Goal: Task Accomplishment & Management: Manage account settings

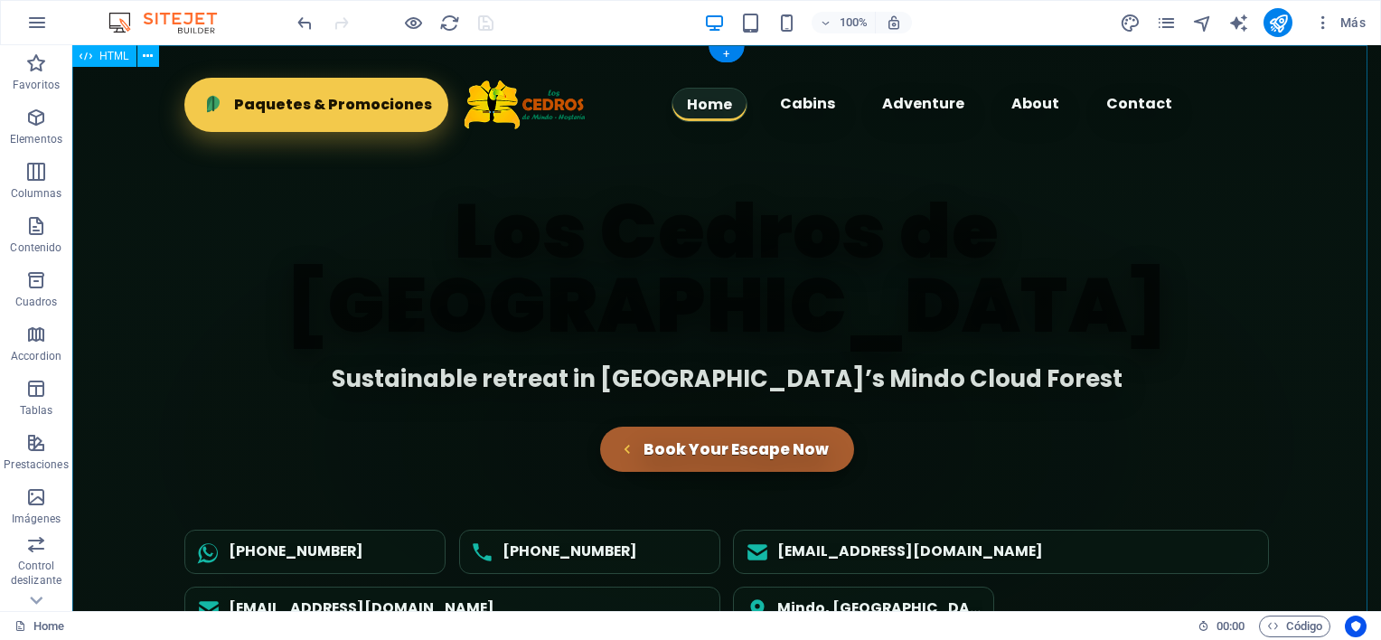
click at [655, 296] on div "Los Cedros de Mindo Hostería - Hero Section Home Cabins Adventure About Contact…" at bounding box center [726, 376] width 1309 height 662
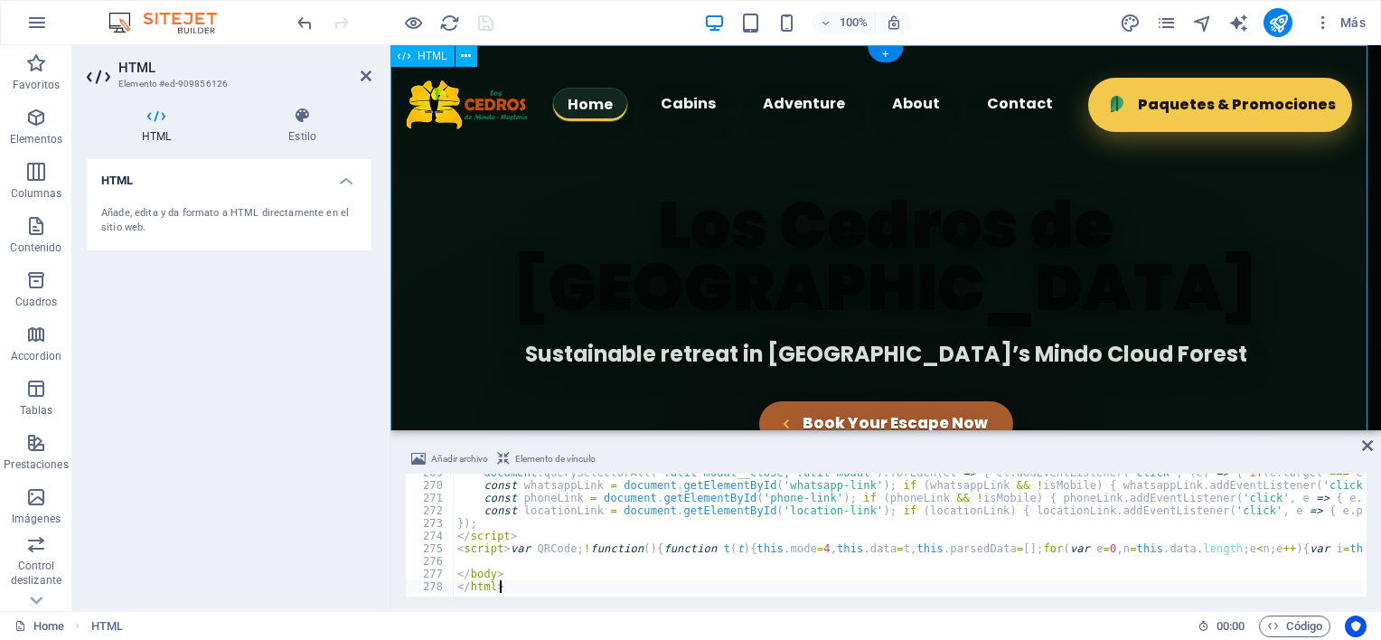
scroll to position [3399, 0]
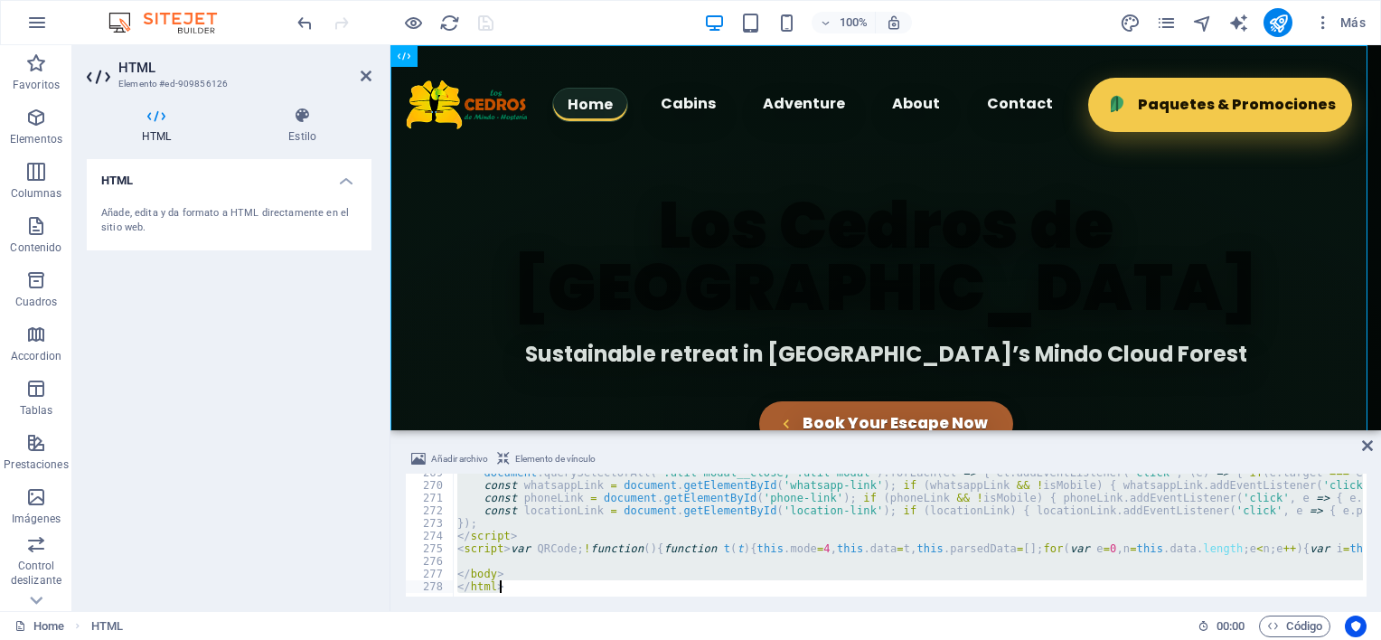
type textarea "</html>"
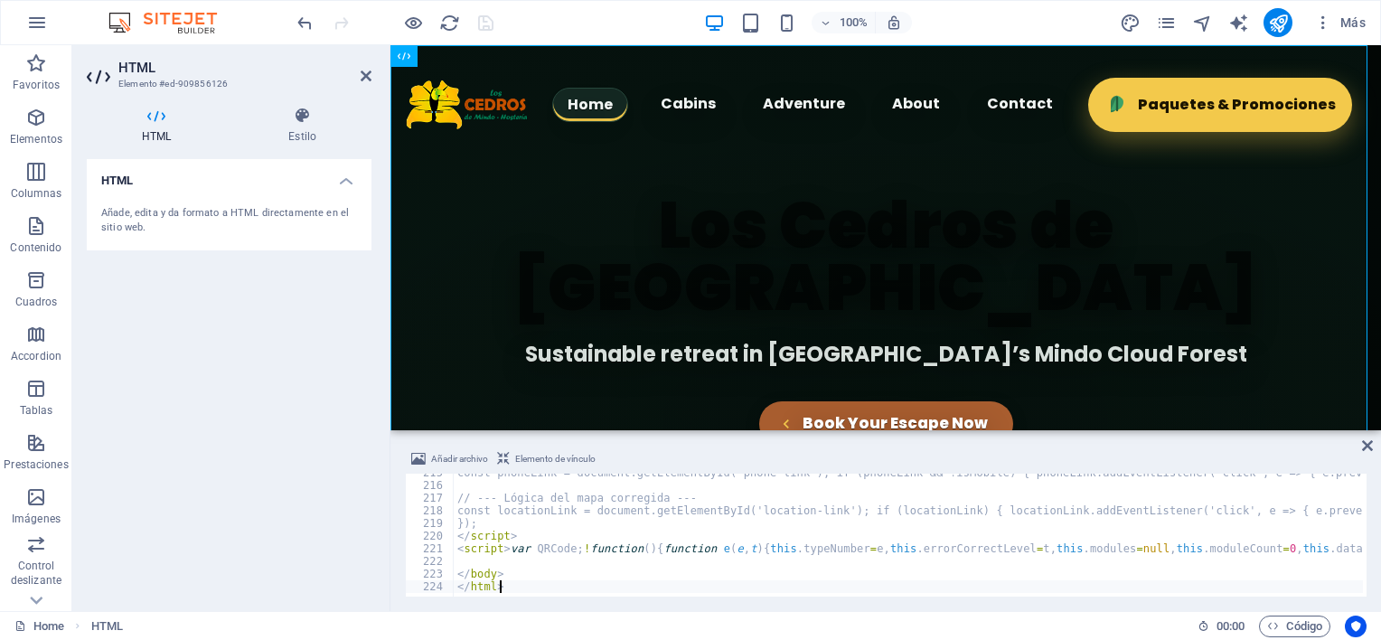
scroll to position [2715, 0]
click at [665, 408] on div "Los Cedros de Mindo Hostería - Hero Section Home Cabins Adventure About Contact…" at bounding box center [886, 359] width 991 height 628
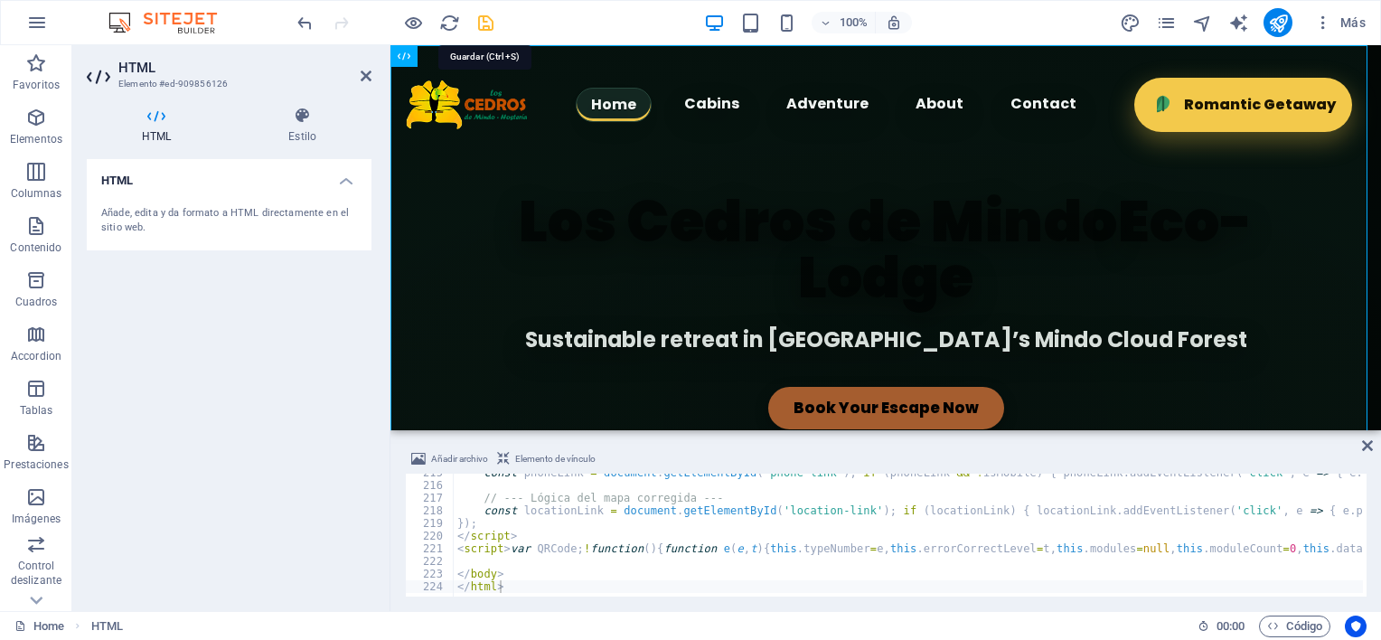
click at [0, 0] on icon "save" at bounding box center [0, 0] width 0 height 0
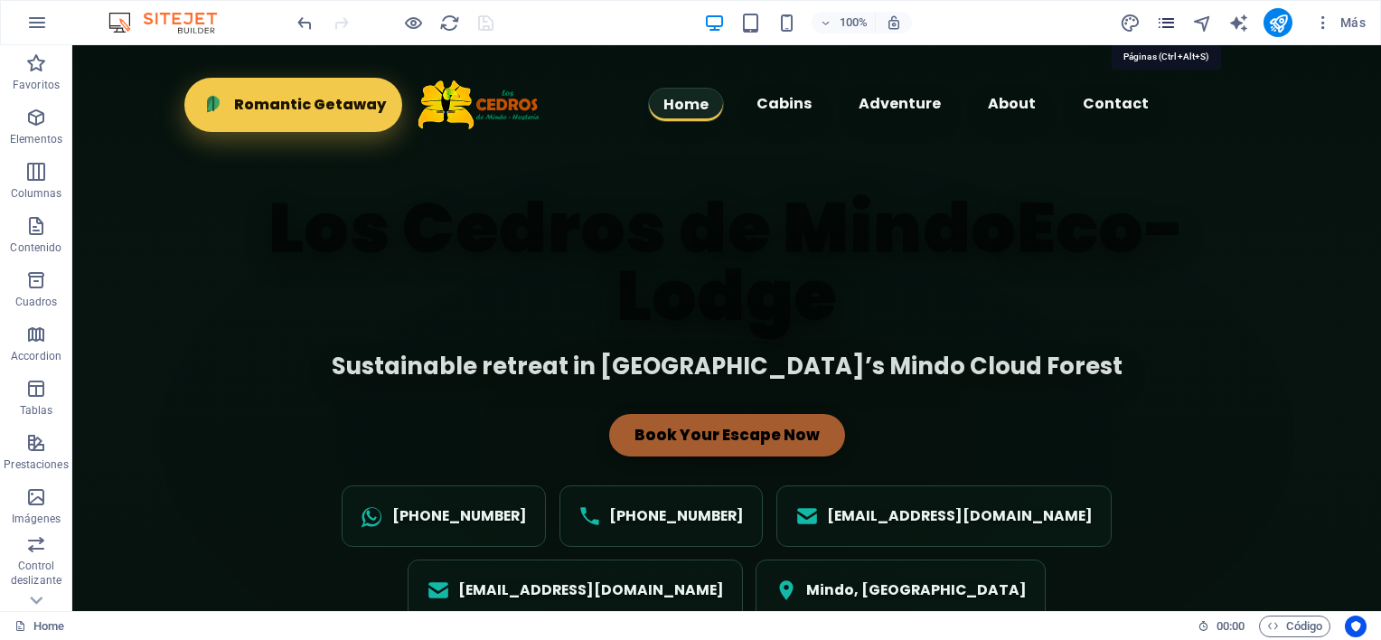
click at [0, 0] on icon "pages" at bounding box center [0, 0] width 0 height 0
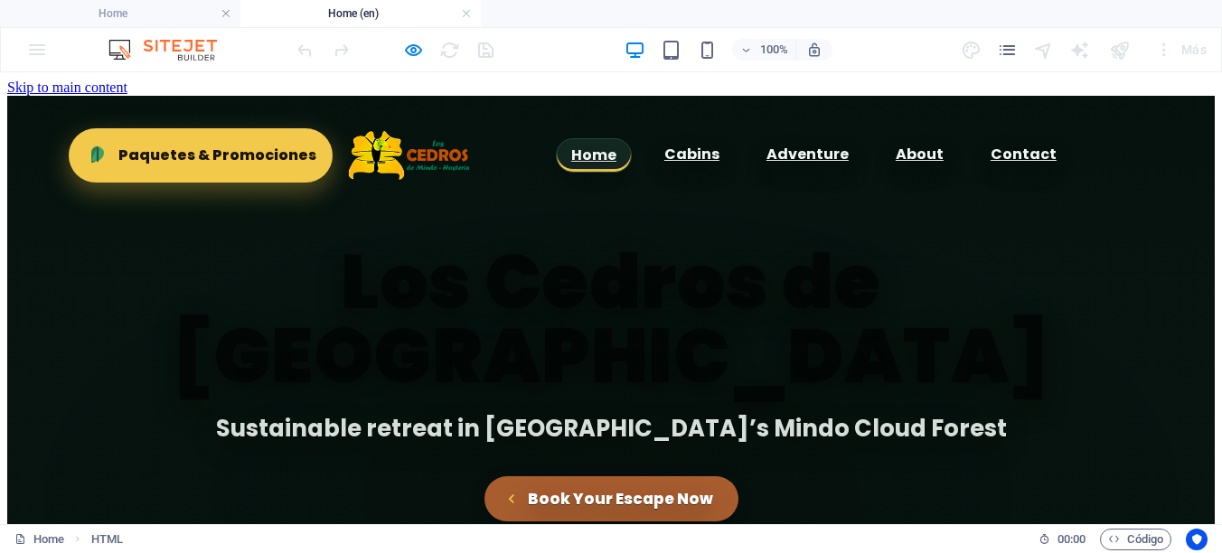
scroll to position [90, 0]
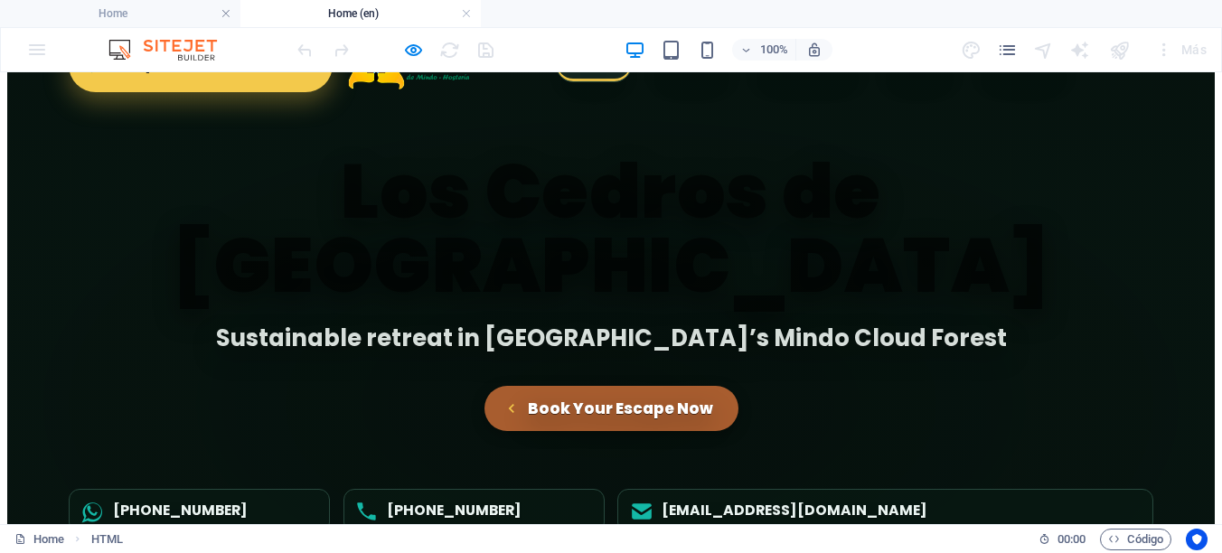
click at [360, 228] on h1 "Los Cedros de [GEOGRAPHIC_DATA]" at bounding box center [611, 228] width 1085 height 148
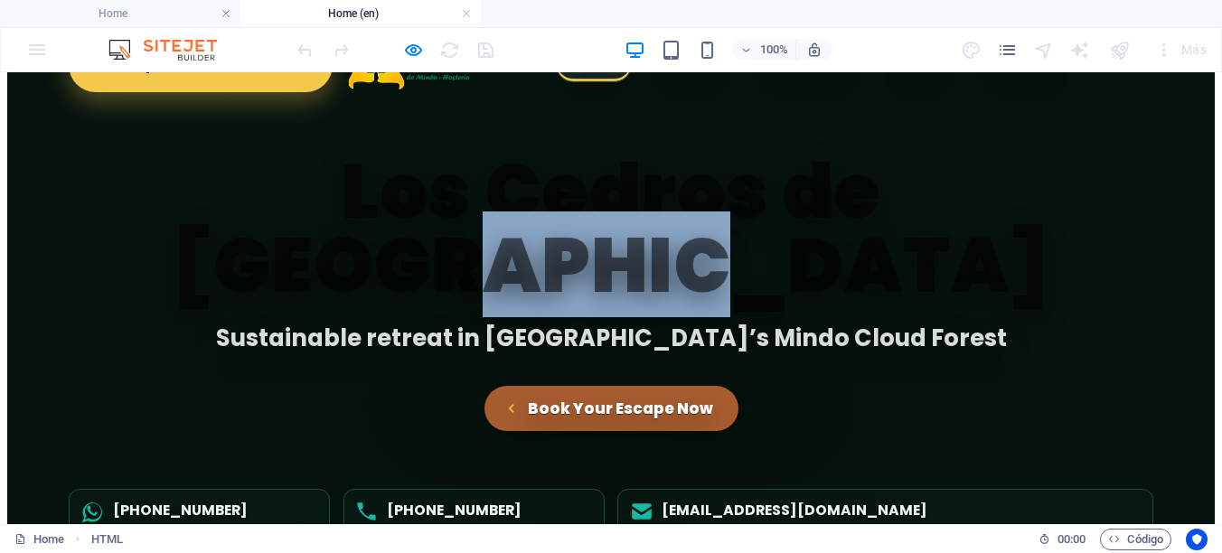
click at [360, 228] on h1 "Los Cedros de [GEOGRAPHIC_DATA]" at bounding box center [611, 228] width 1085 height 148
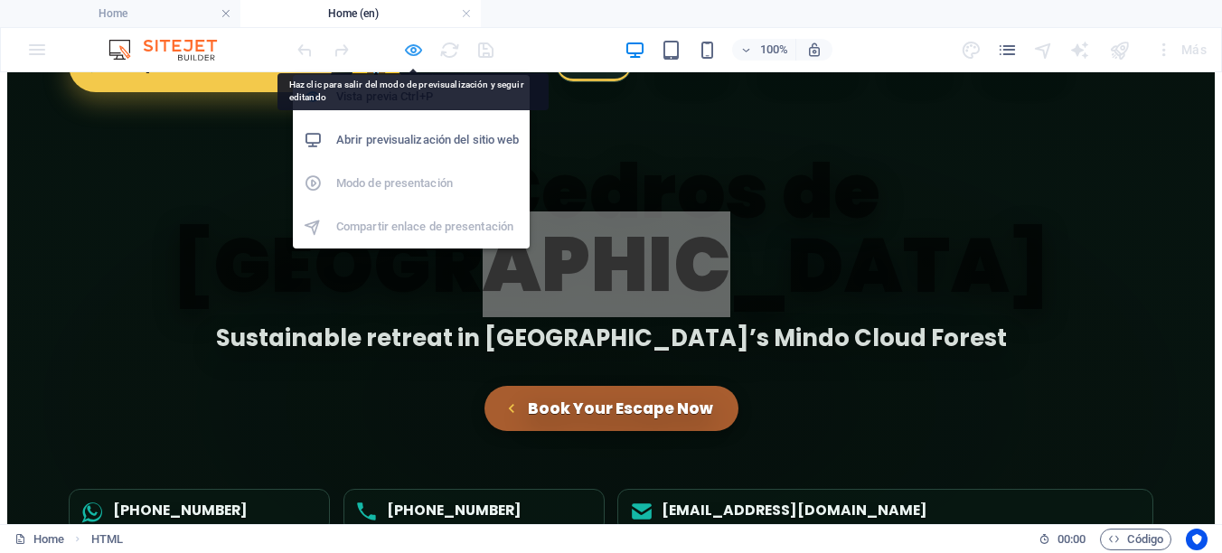
drag, startPoint x: 360, startPoint y: 155, endPoint x: 411, endPoint y: 49, distance: 118.5
click at [411, 49] on icon "button" at bounding box center [413, 50] width 21 height 21
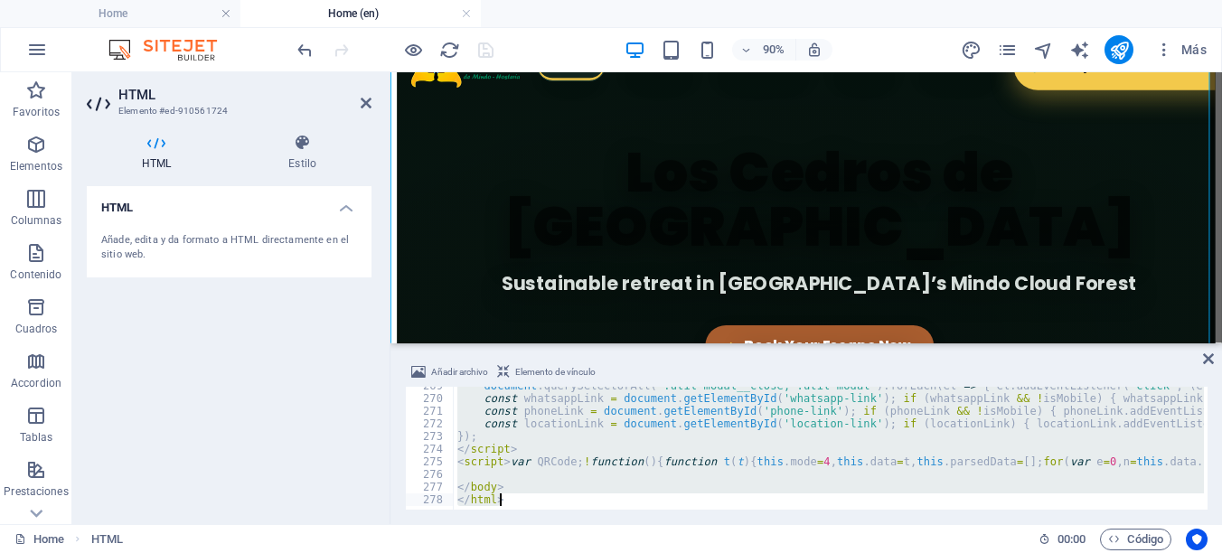
click at [616, 417] on div "document . querySelectorAll ( '.util-modal__close, .util-modal' ) . forEach ( e…" at bounding box center [829, 448] width 750 height 123
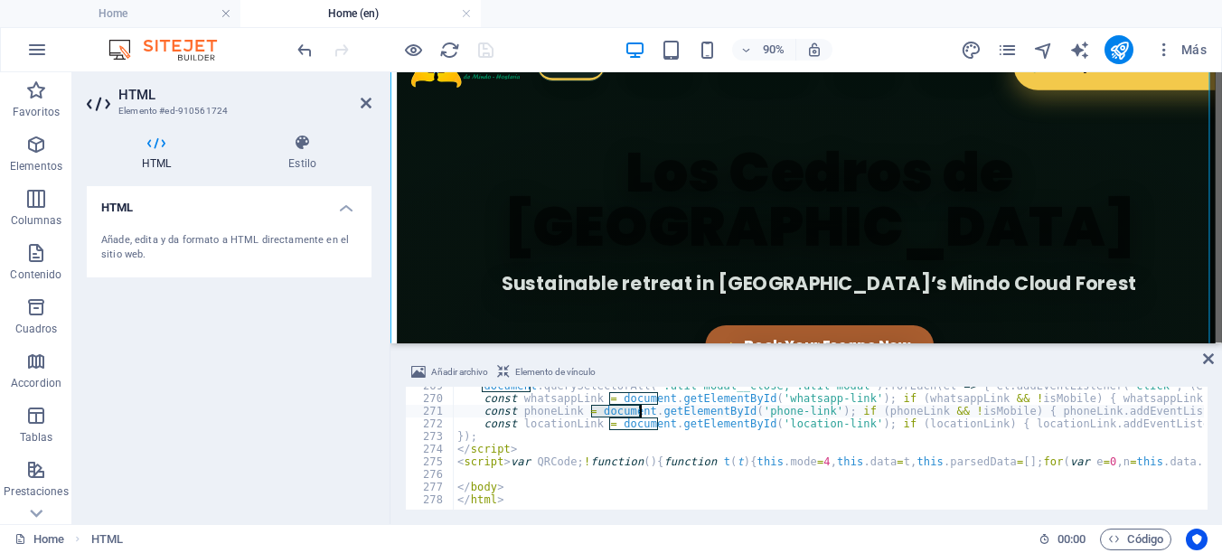
type textarea "</body> </html>"
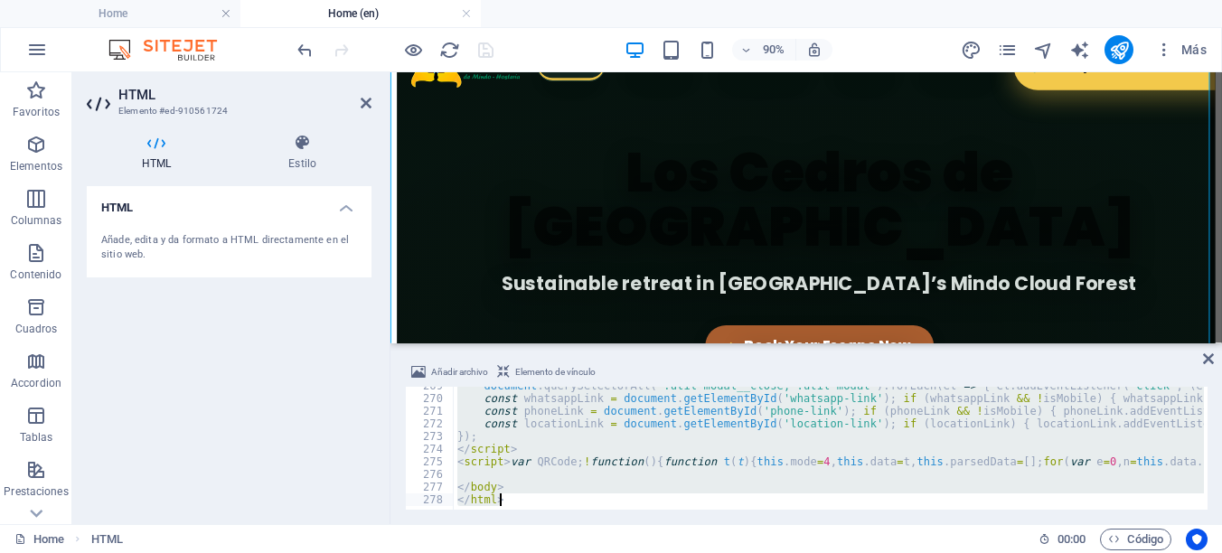
scroll to position [0, 0]
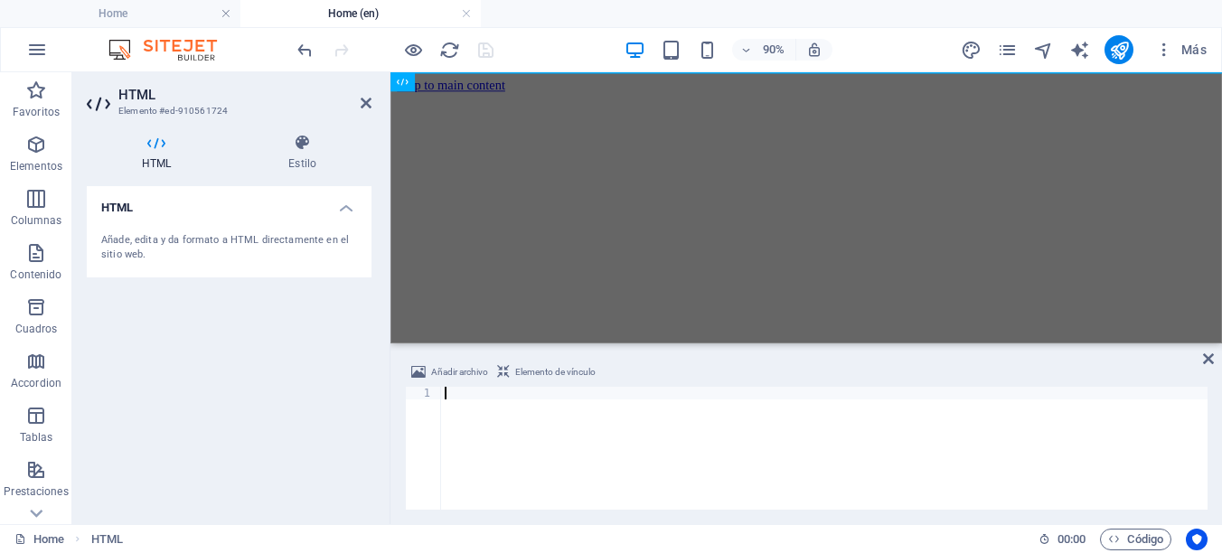
click at [765, 419] on div at bounding box center [824, 461] width 767 height 148
paste textarea "</html>"
type textarea "</html>"
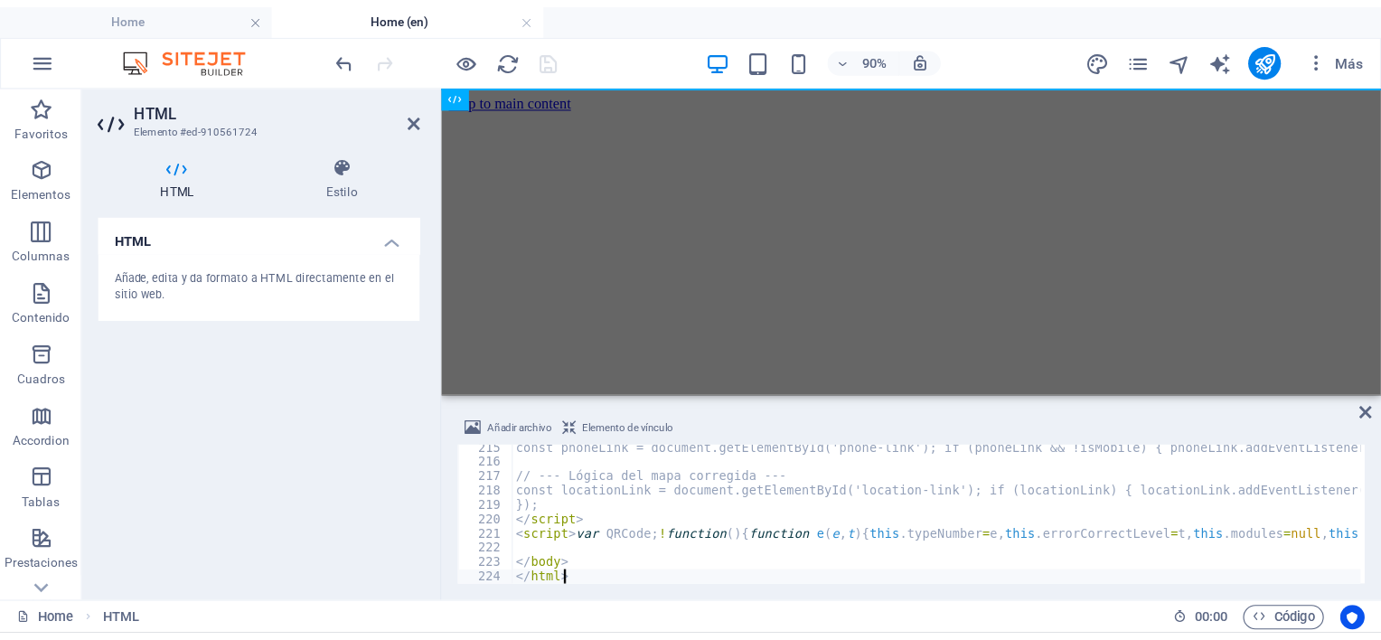
scroll to position [2712, 0]
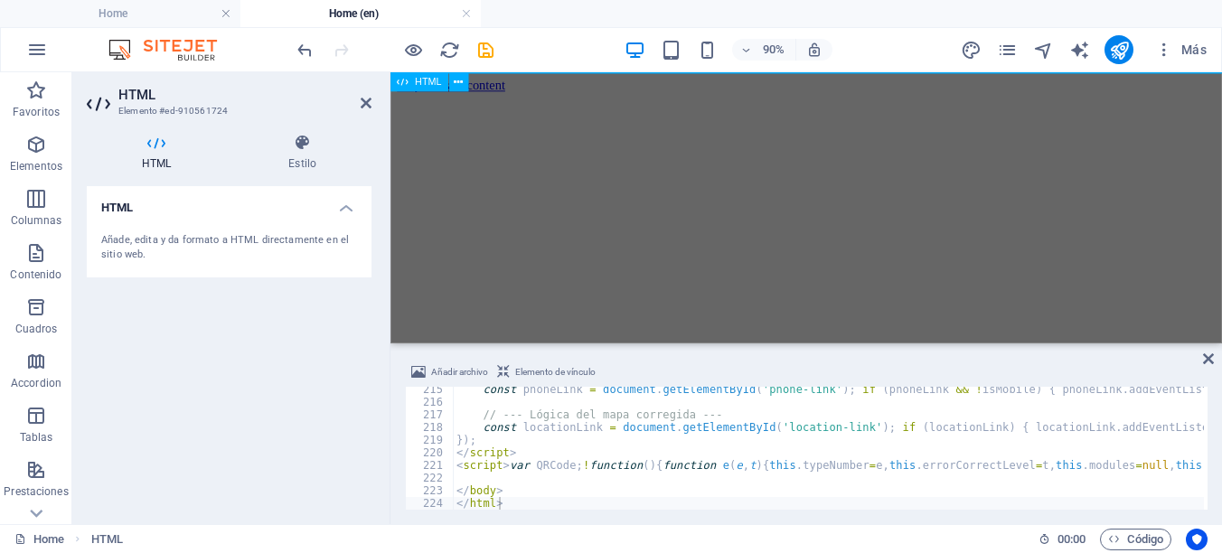
click at [1221, 103] on html "Skip to main content" at bounding box center [853, 87] width 924 height 31
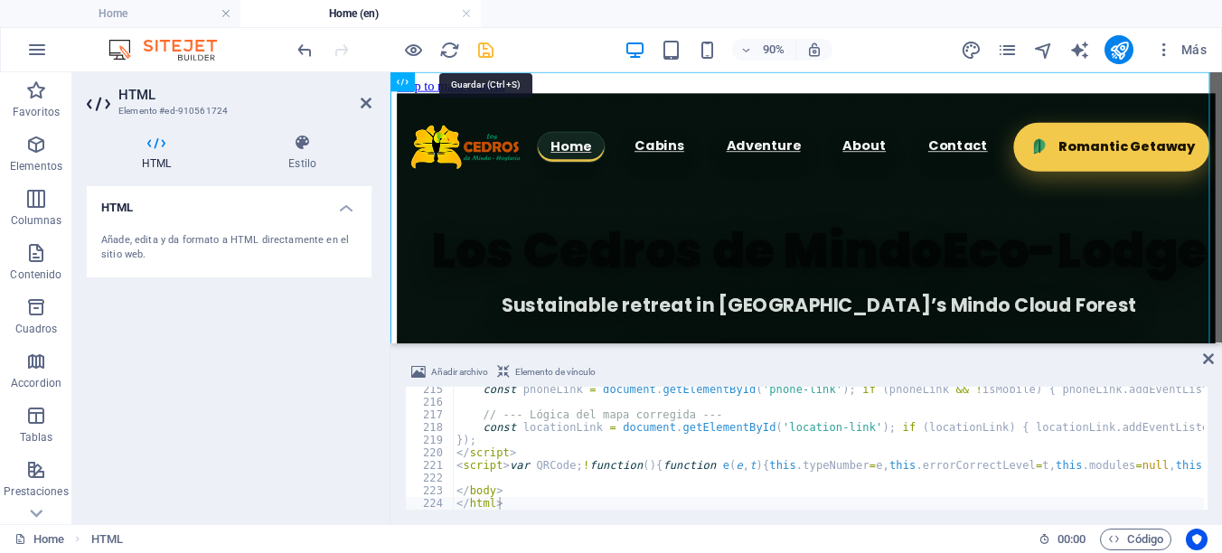
click at [478, 52] on icon "save" at bounding box center [485, 50] width 21 height 21
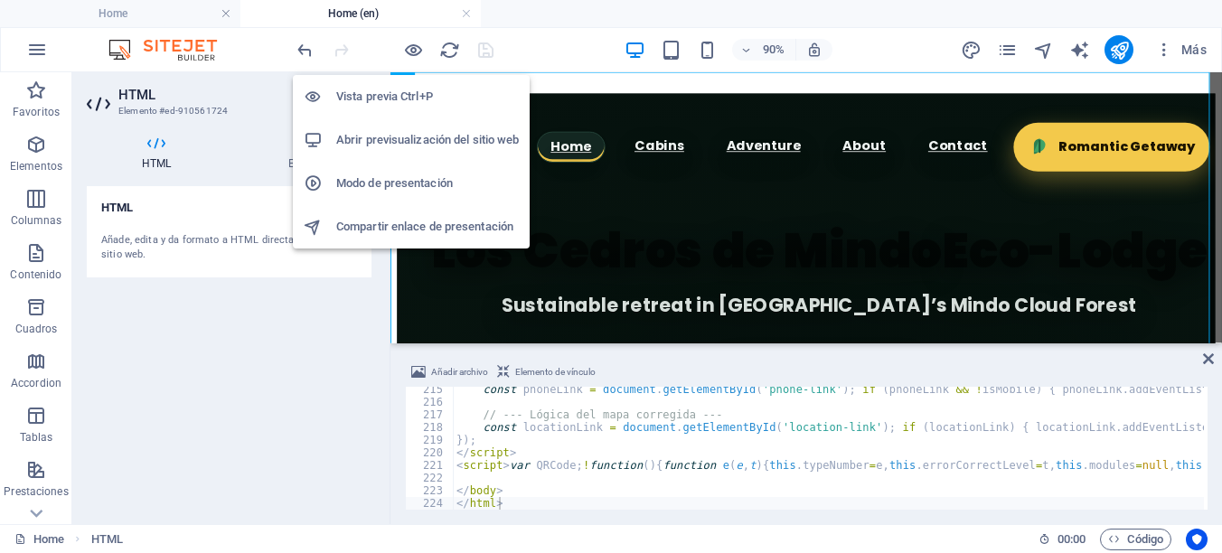
click at [454, 141] on h6 "Abrir previsualización del sitio web" at bounding box center [427, 140] width 183 height 22
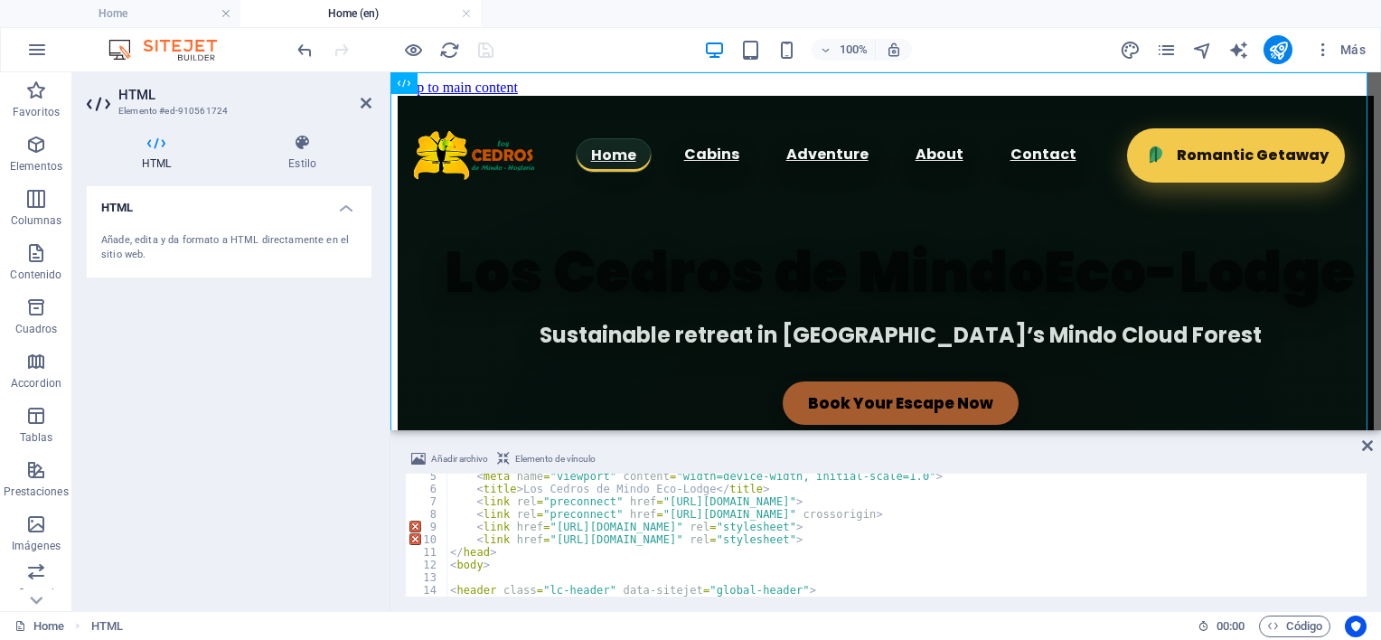
scroll to position [54, 0]
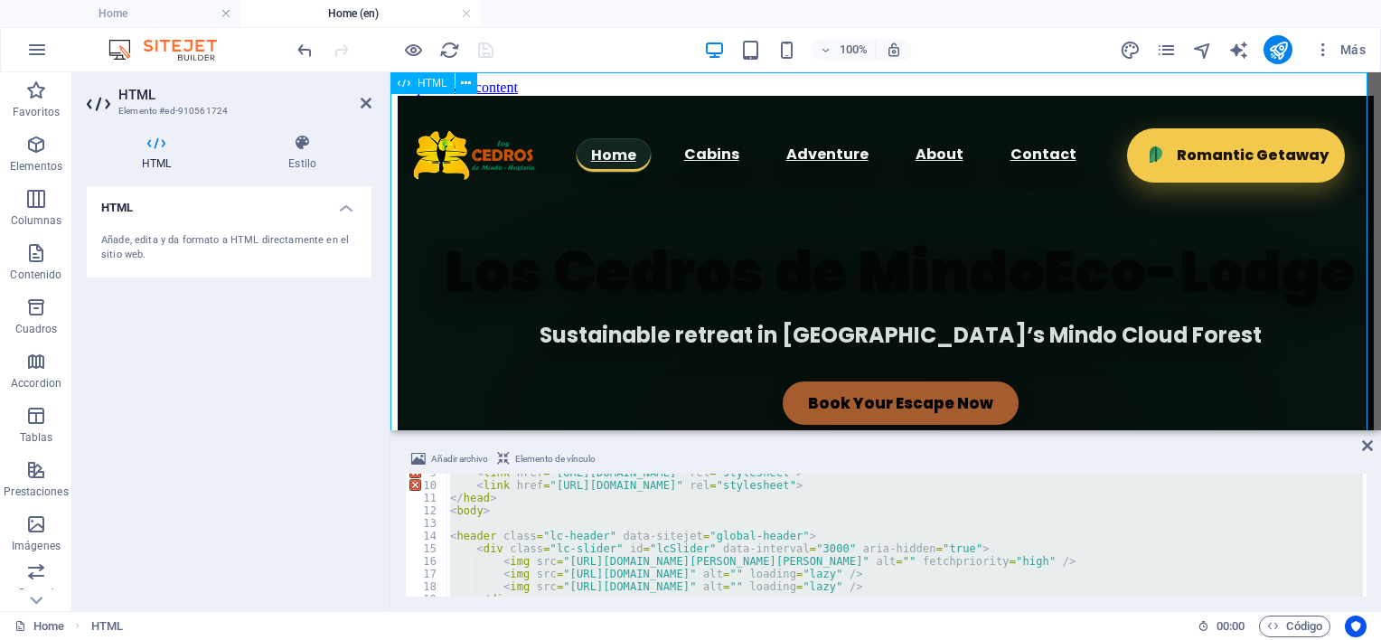
scroll to position [311, 0]
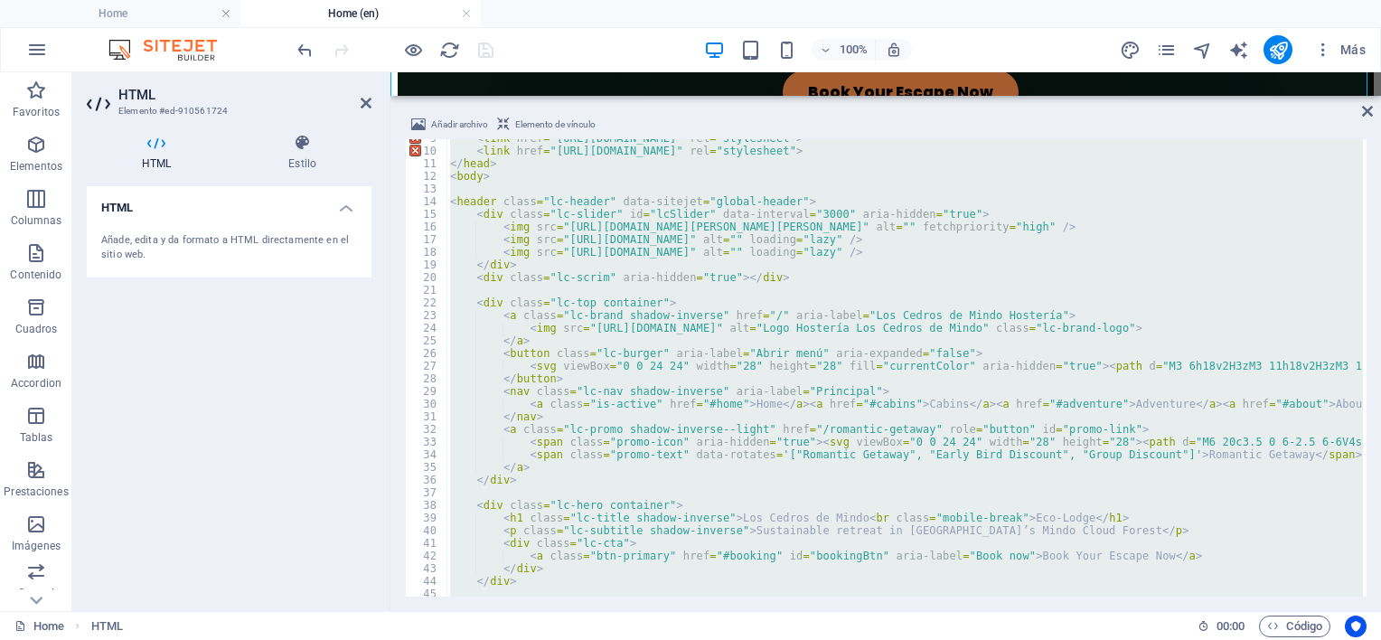
drag, startPoint x: 477, startPoint y: 357, endPoint x: 447, endPoint y: 21, distance: 337.6
click at [839, 92] on div "HTML Añadir archivo Elemento de vínculo </body> </html> 9 10 11 12 13 14 15 16 …" at bounding box center [886, 341] width 991 height 539
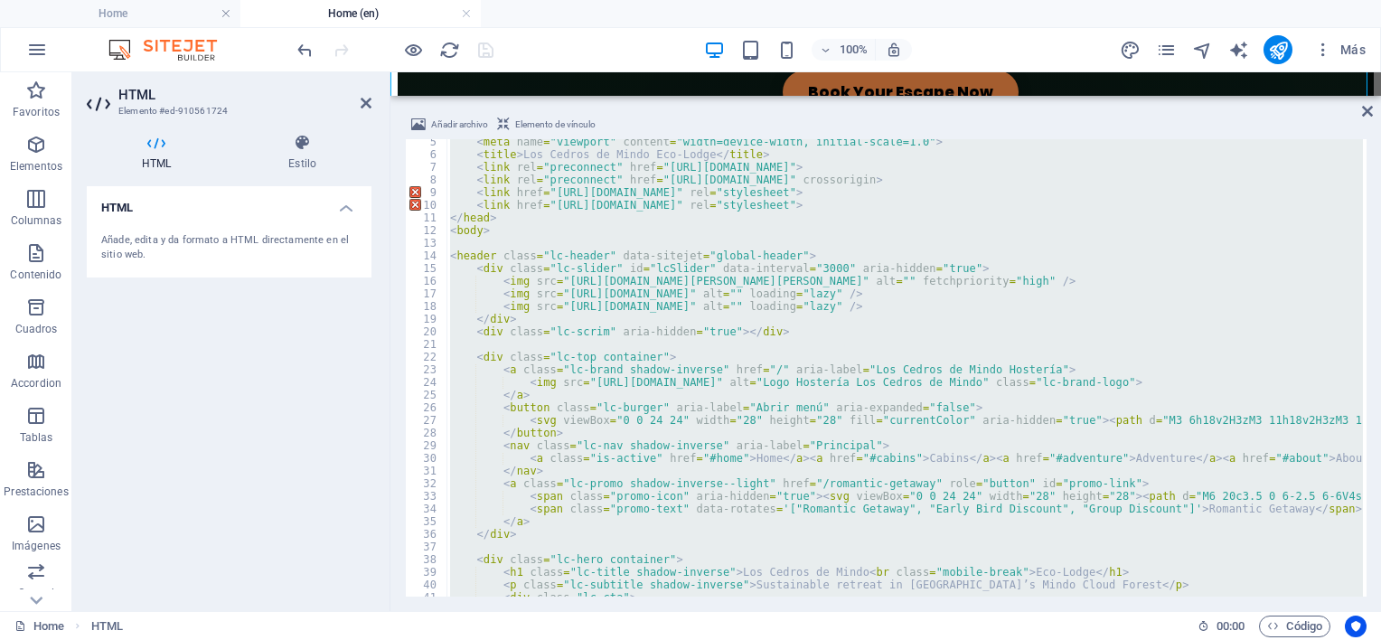
scroll to position [0, 0]
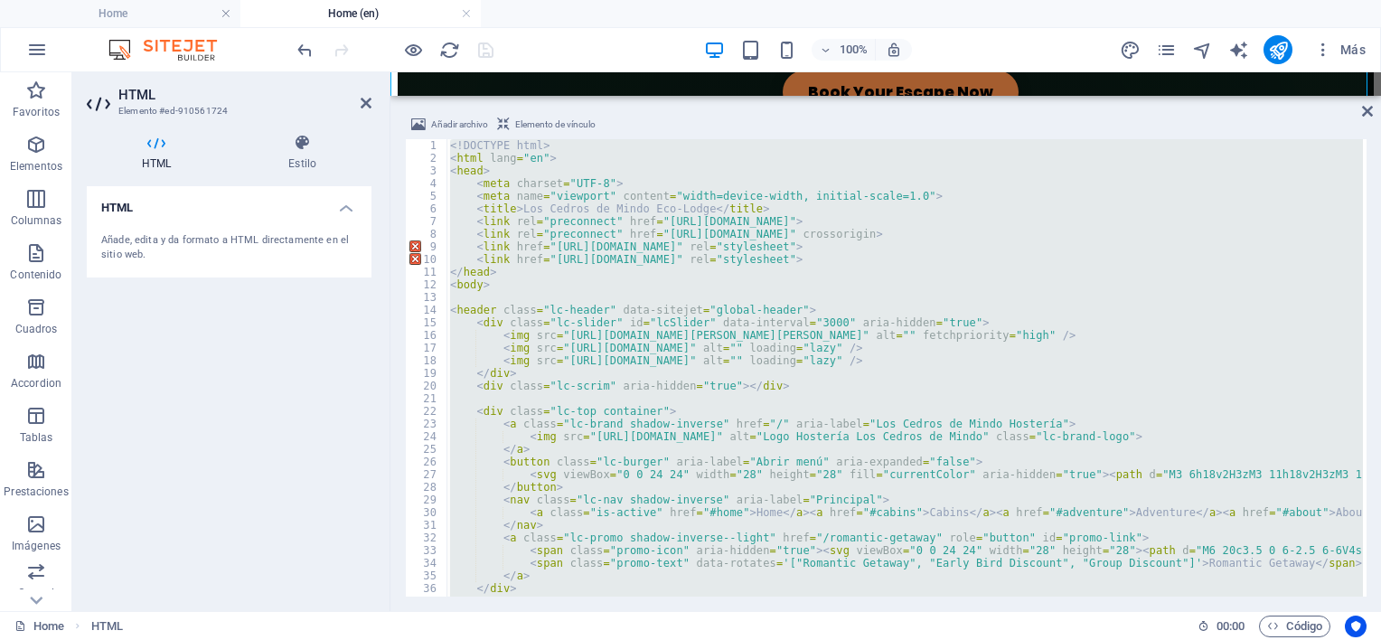
click at [683, 354] on div "<! DOCTYPE html > < html lang = "en" > < head > < meta charset = "UTF-8" > < me…" at bounding box center [905, 367] width 917 height 457
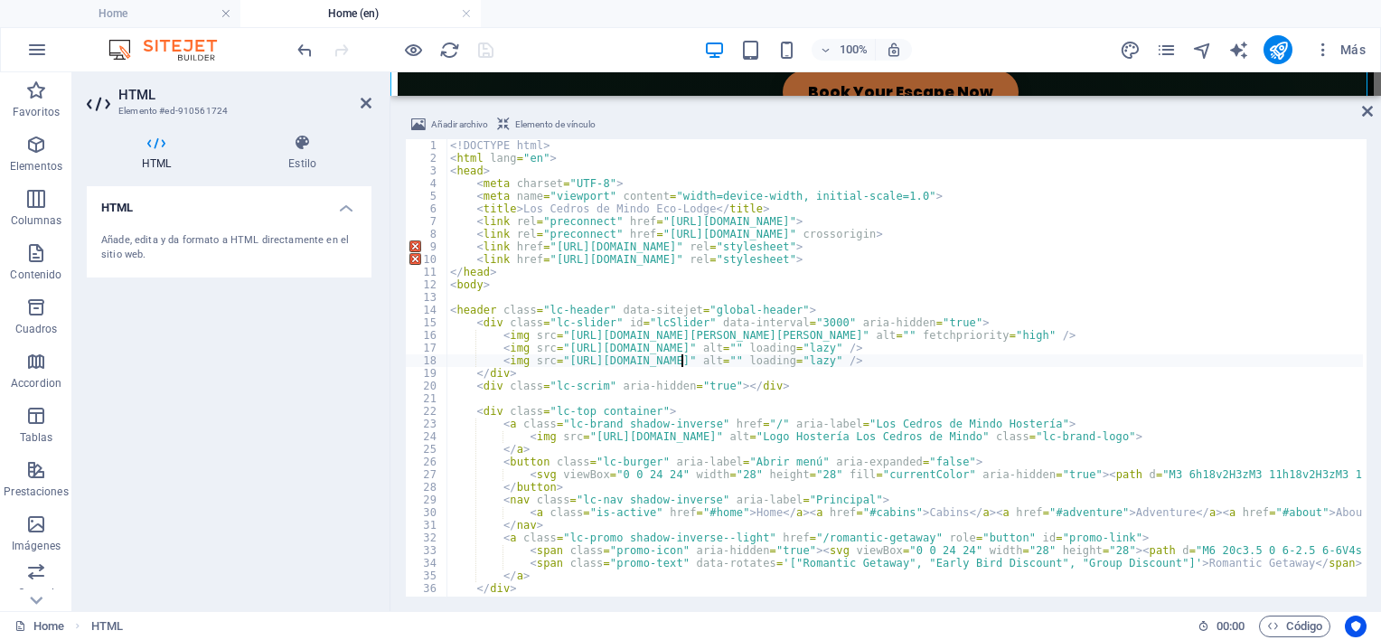
type textarea "</body> </html>"
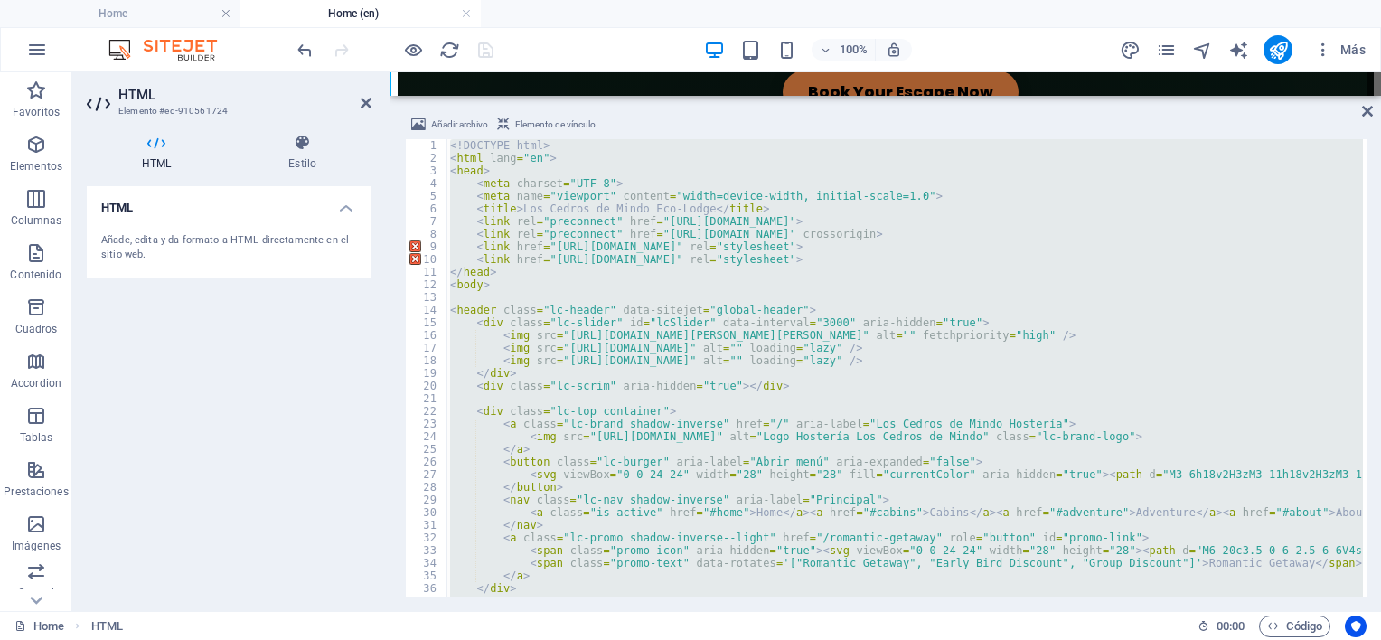
click at [604, 401] on div "<! DOCTYPE html > < html lang = "en" > < head > < meta charset = "UTF-8" > < me…" at bounding box center [905, 367] width 917 height 457
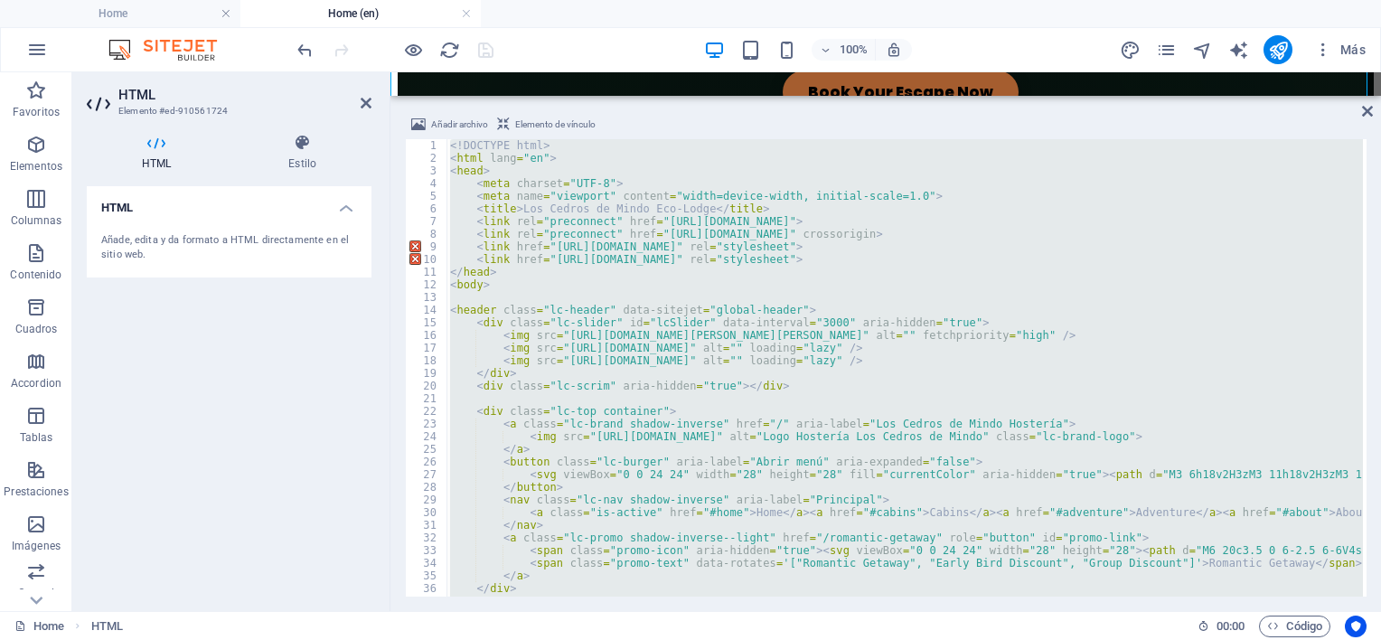
click at [619, 345] on div "<! DOCTYPE html > < html lang = "en" > < head > < meta charset = "UTF-8" > < me…" at bounding box center [905, 367] width 917 height 457
drag, startPoint x: 682, startPoint y: 269, endPoint x: 615, endPoint y: 284, distance: 68.4
click at [615, 284] on div "<! DOCTYPE html > < html lang = "en" > < head > < meta charset = "UTF-8" > < me…" at bounding box center [905, 367] width 917 height 457
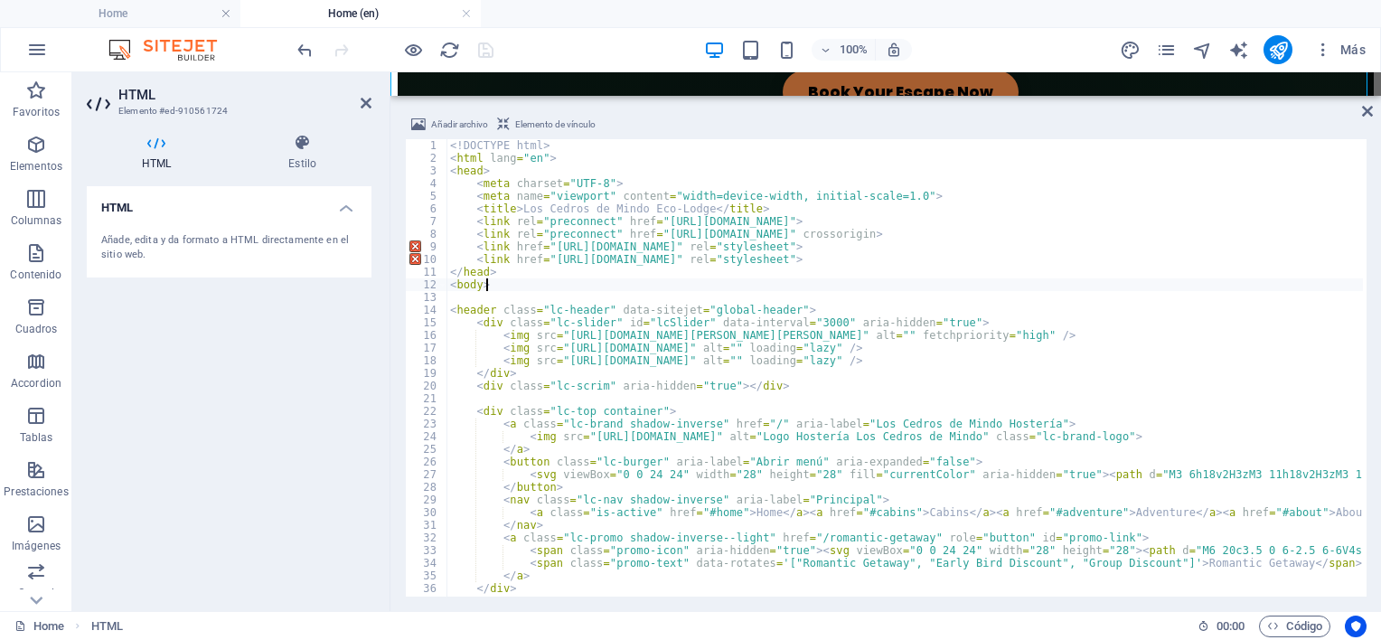
type textarea "</body> </html>"
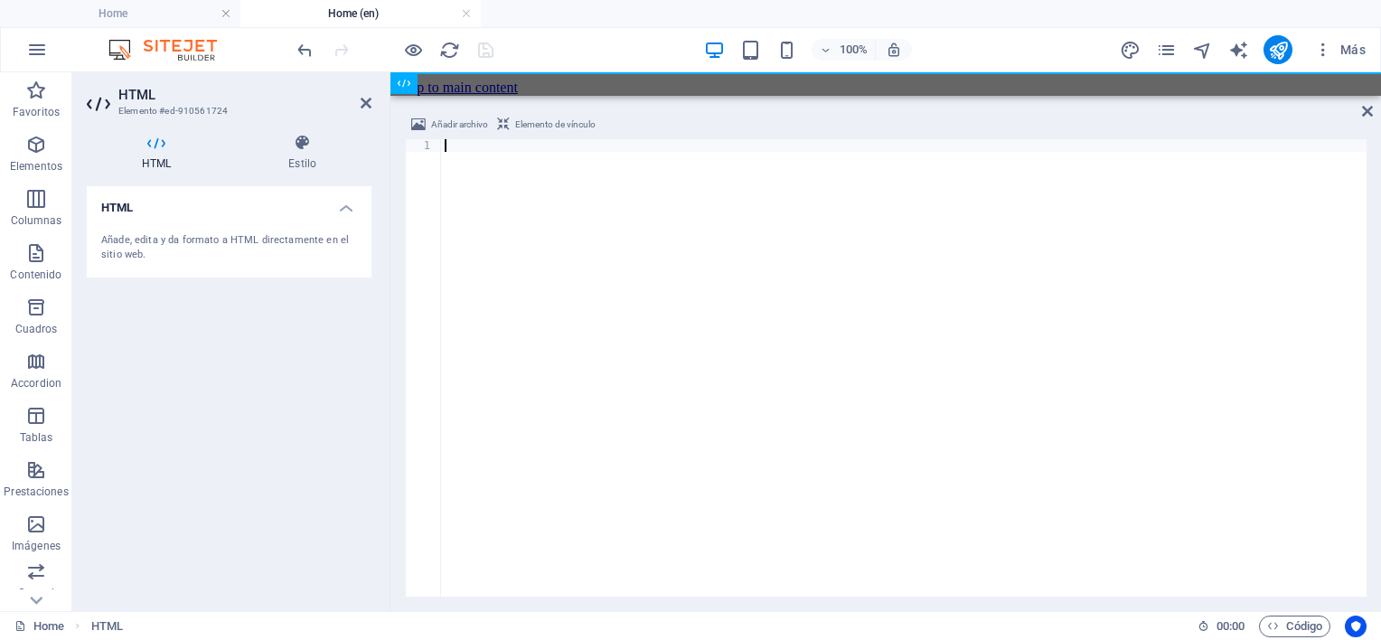
paste textarea "</html>"
type textarea "</html>"
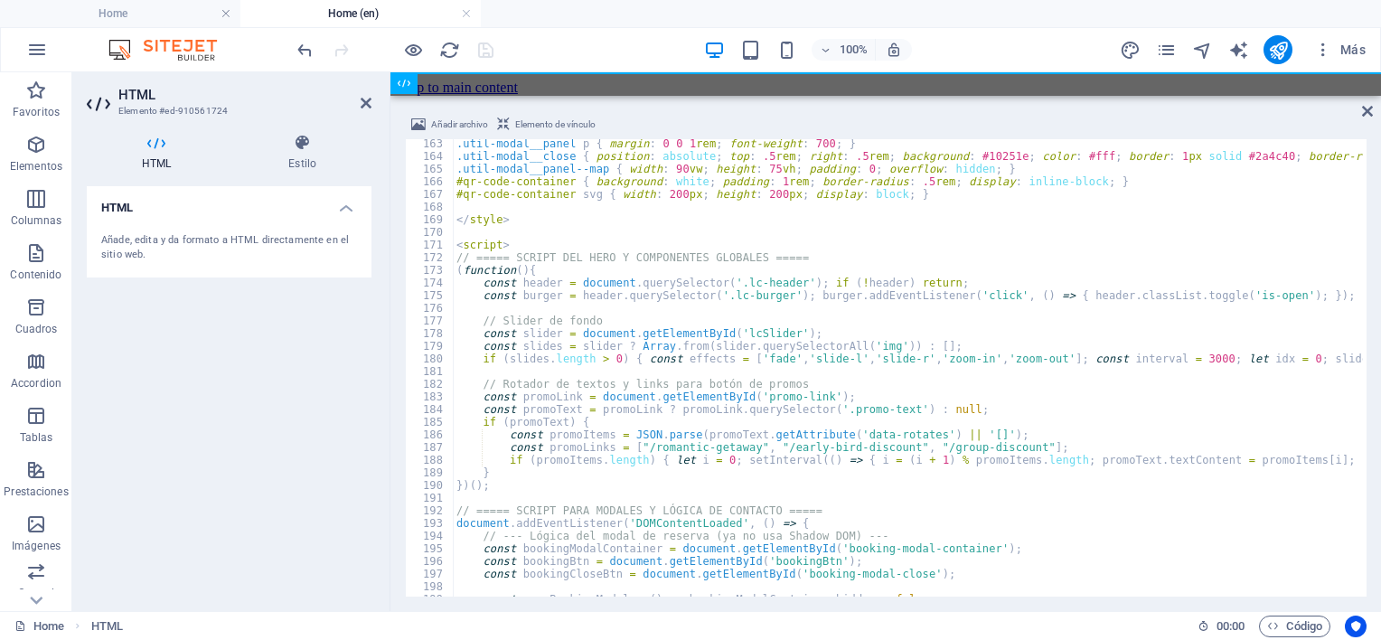
scroll to position [2052, 0]
click at [1221, 106] on icon at bounding box center [1367, 111] width 11 height 14
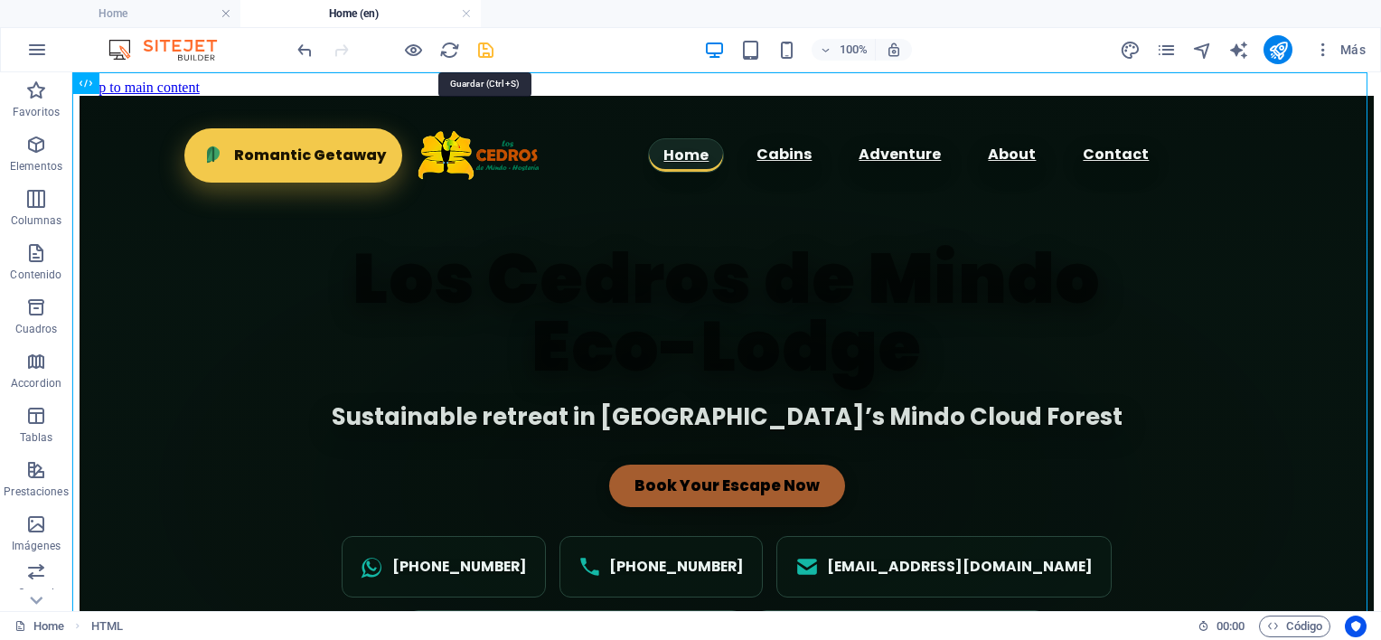
click at [485, 50] on icon "save" at bounding box center [485, 50] width 21 height 21
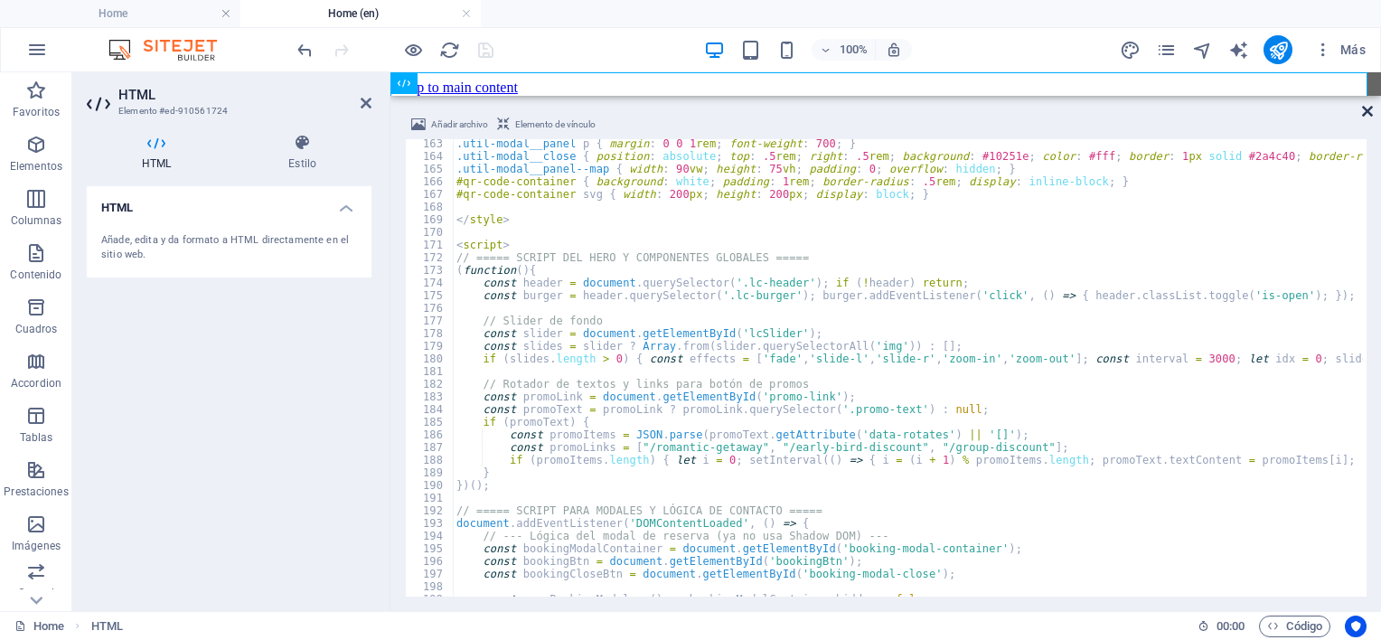
click at [1221, 108] on icon at bounding box center [1367, 111] width 11 height 14
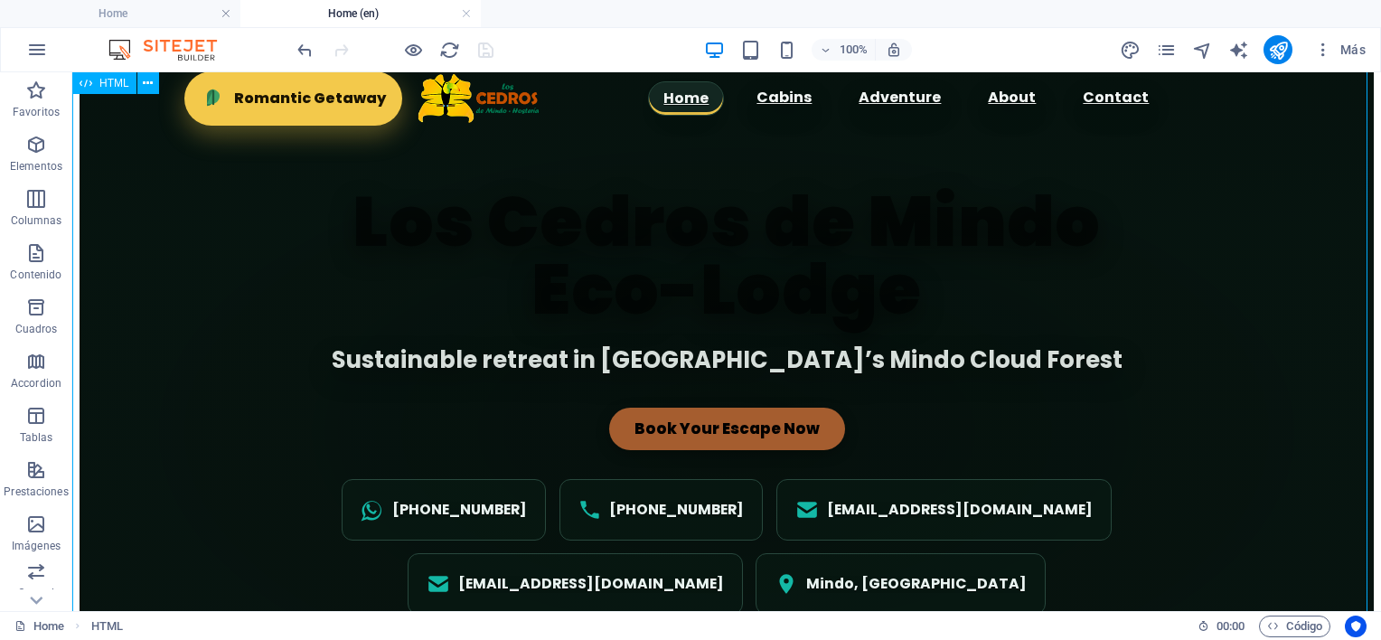
scroll to position [0, 0]
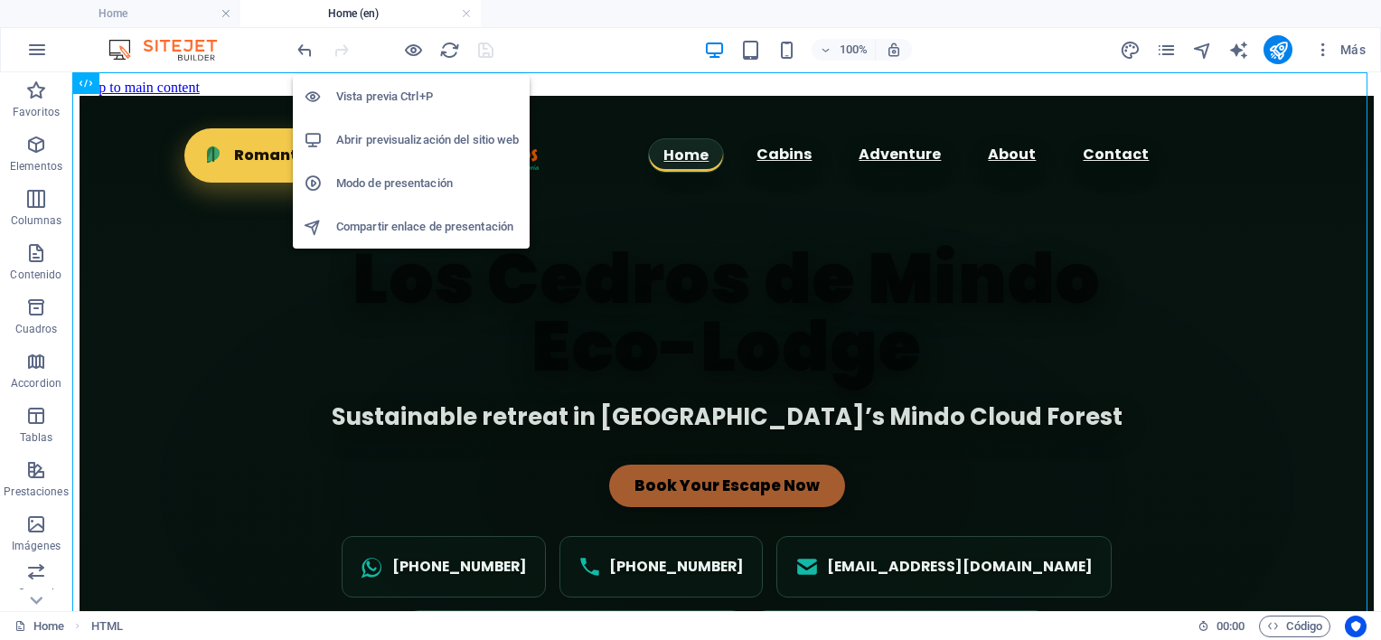
click at [440, 141] on h6 "Abrir previsualización del sitio web" at bounding box center [427, 140] width 183 height 22
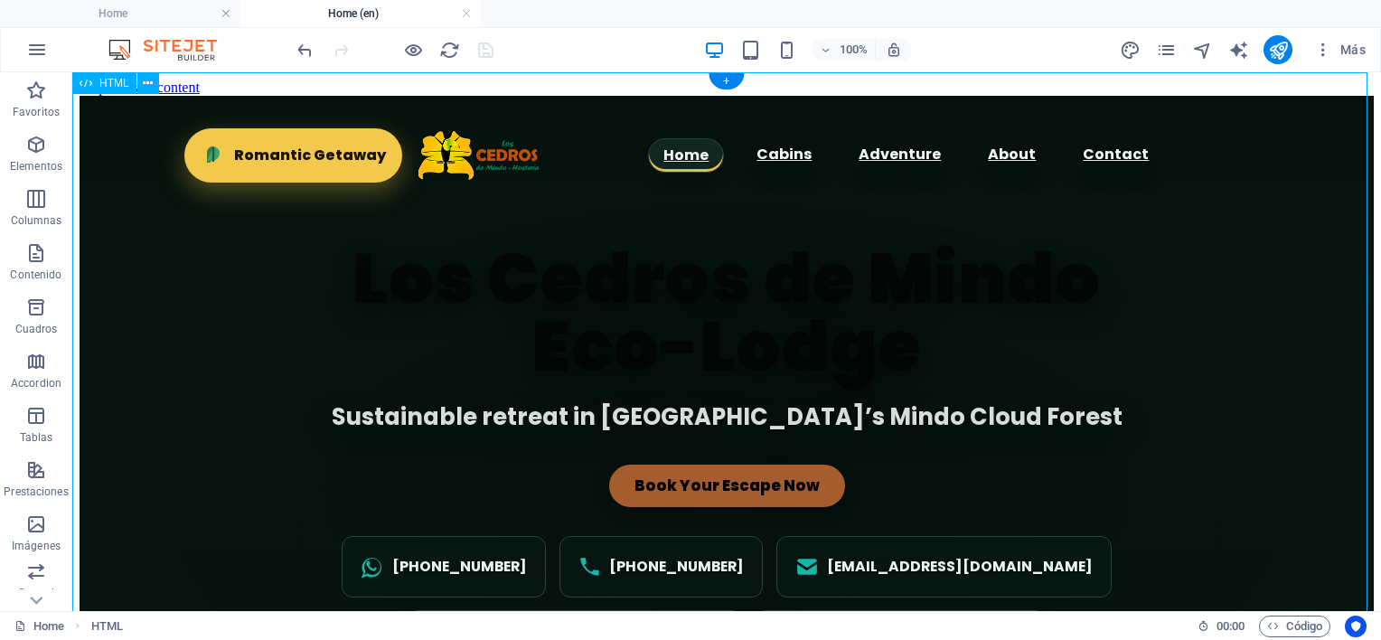
click at [322, 368] on div "Los Cedros de Mindo Eco-Lodge Home Cabins Adventure About Contact Romantic Geta…" at bounding box center [727, 398] width 1294 height 605
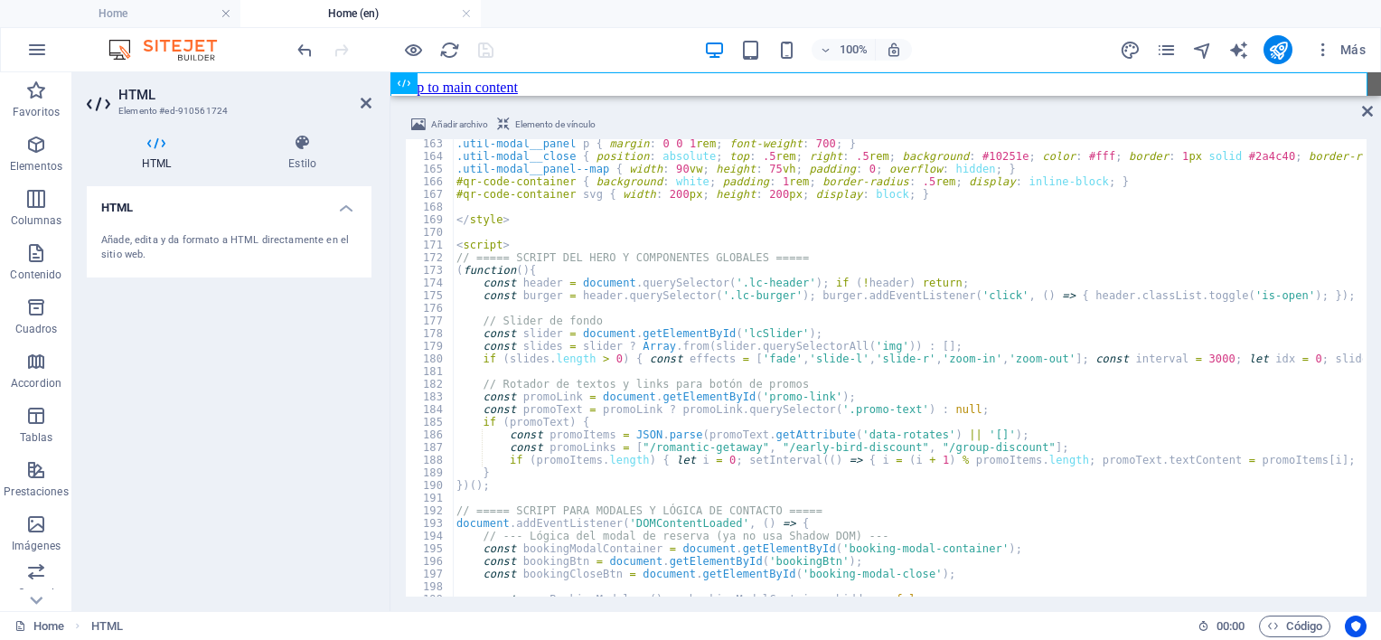
type textarea "</body> </html>"
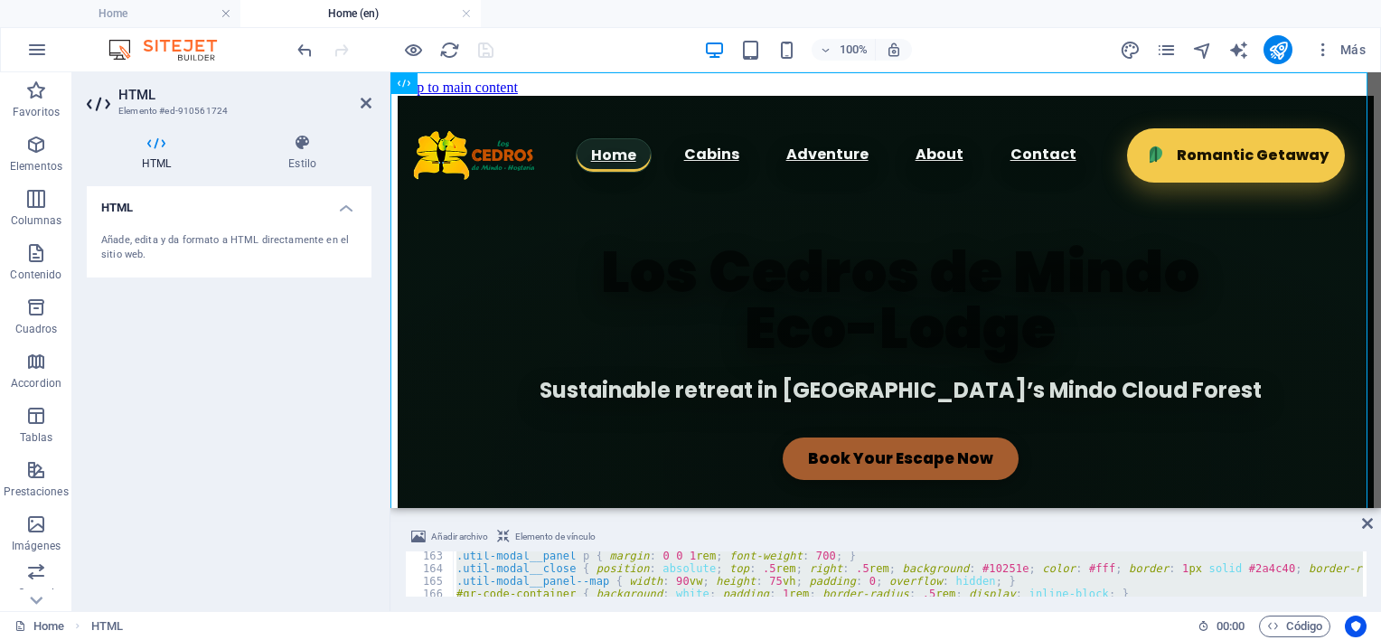
drag, startPoint x: 979, startPoint y: 98, endPoint x: 998, endPoint y: 504, distance: 407.2
click at [998, 504] on div "HTML Añadir archivo Elemento de vínculo </body> </html> 163 164 165 166 167 168…" at bounding box center [886, 341] width 991 height 539
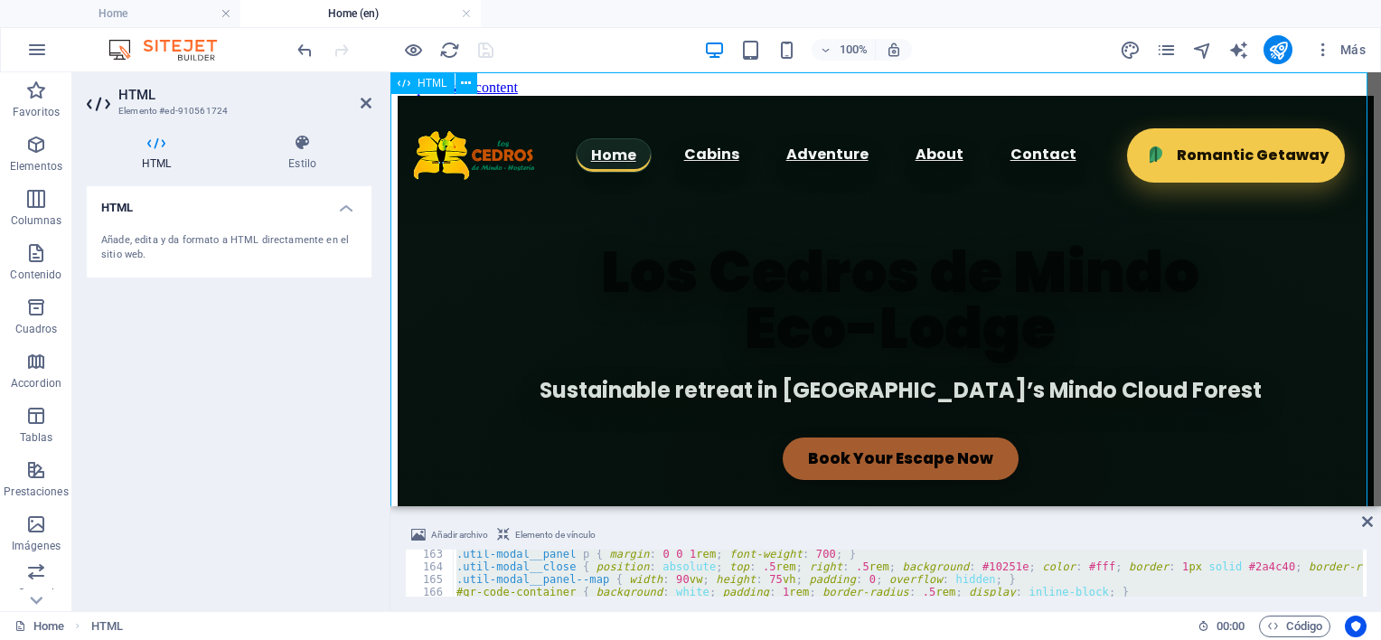
scroll to position [2052, 0]
click at [1172, 324] on div "Los Cedros de Mindo Eco-Lodge Home Cabins Adventure About Contact Romantic Geta…" at bounding box center [886, 383] width 976 height 574
click at [1165, 43] on icon "pages" at bounding box center [1166, 50] width 21 height 21
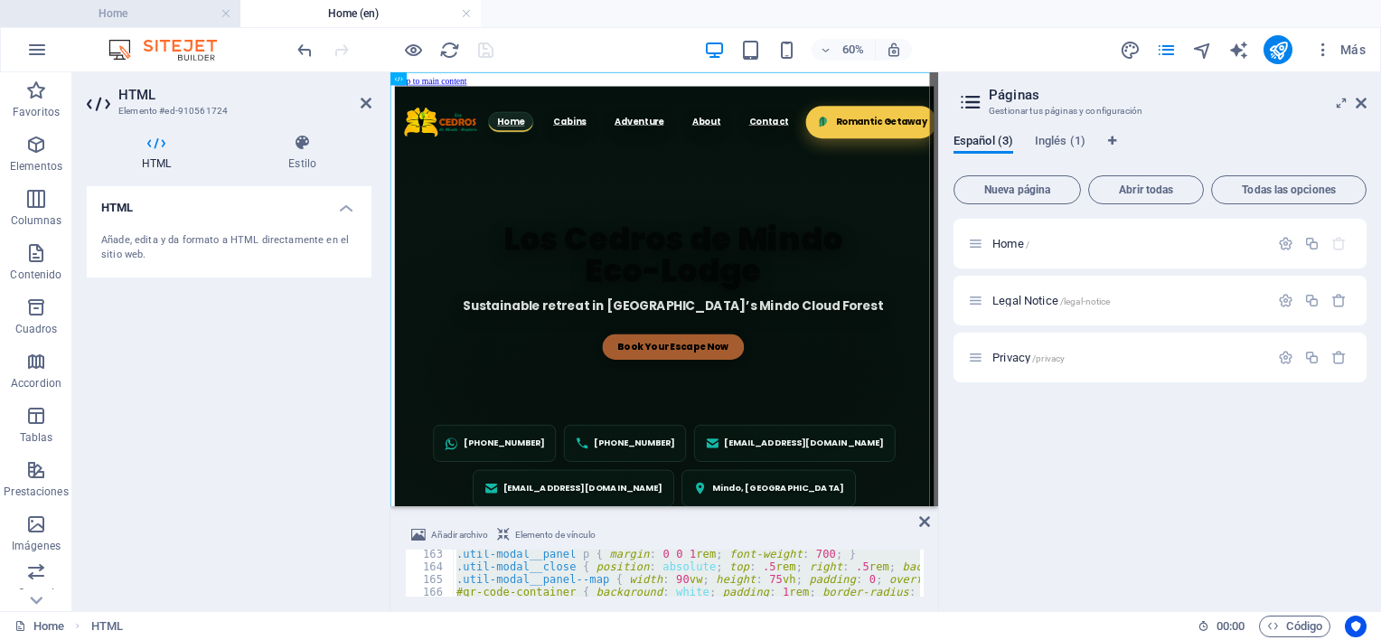
click at [99, 19] on h4 "Home" at bounding box center [120, 14] width 240 height 20
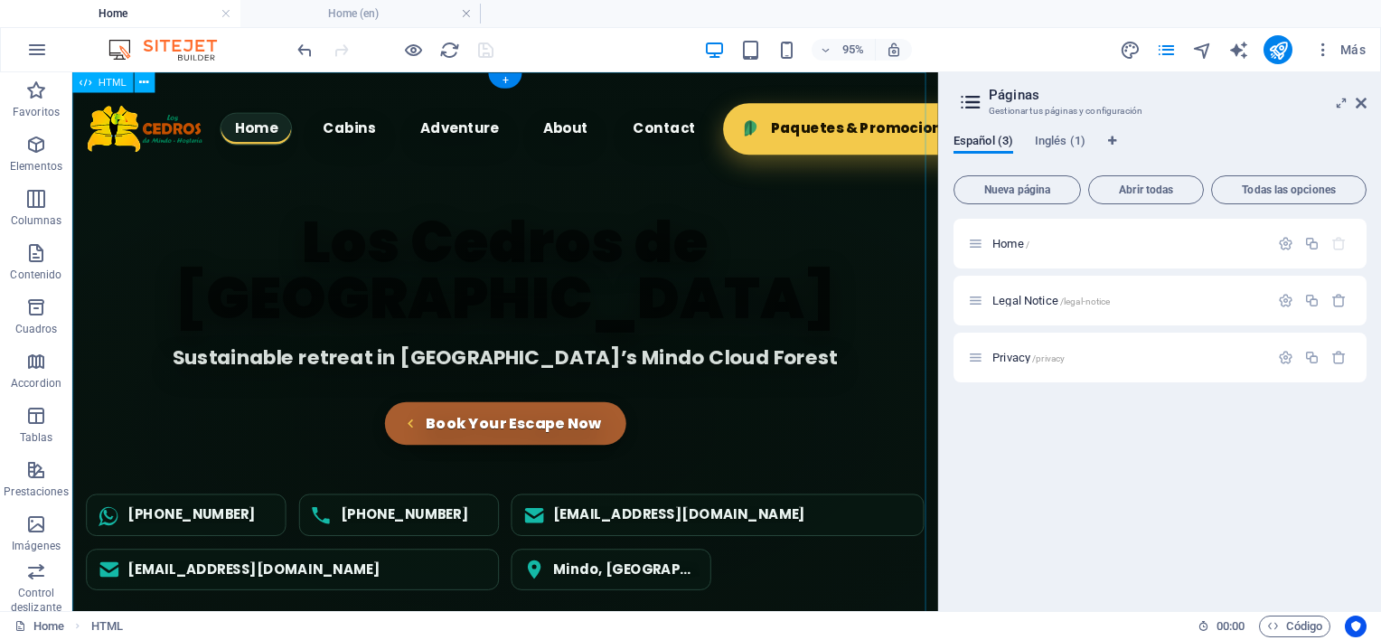
click at [904, 302] on div "Los Cedros de Mindo Hostería - Hero Section Home Cabins Adventure About Contact…" at bounding box center [527, 380] width 911 height 616
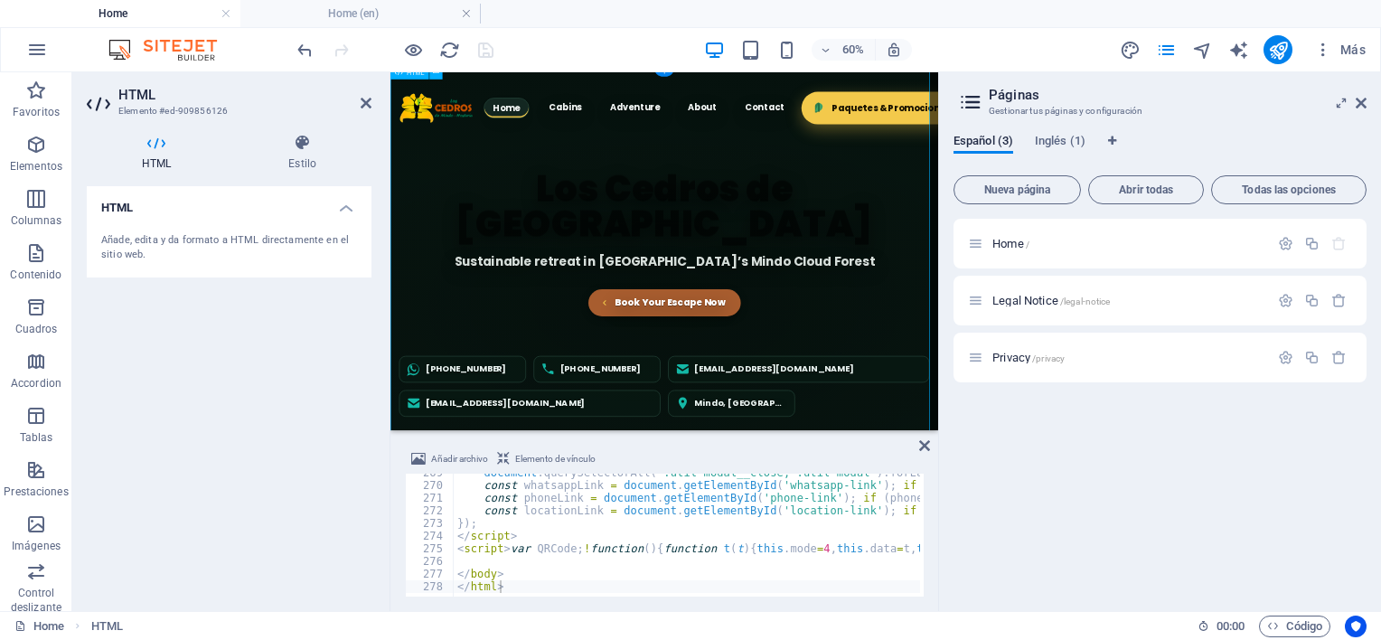
scroll to position [48, 0]
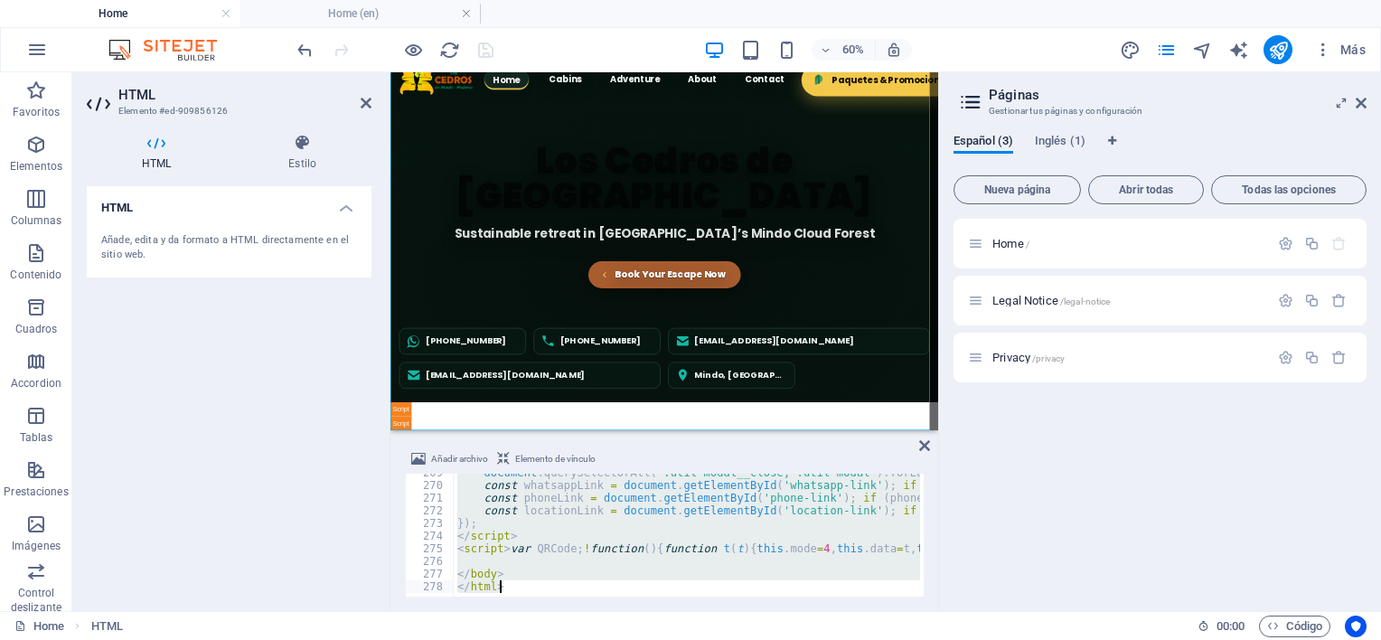
paste textarea
type textarea "</html>"
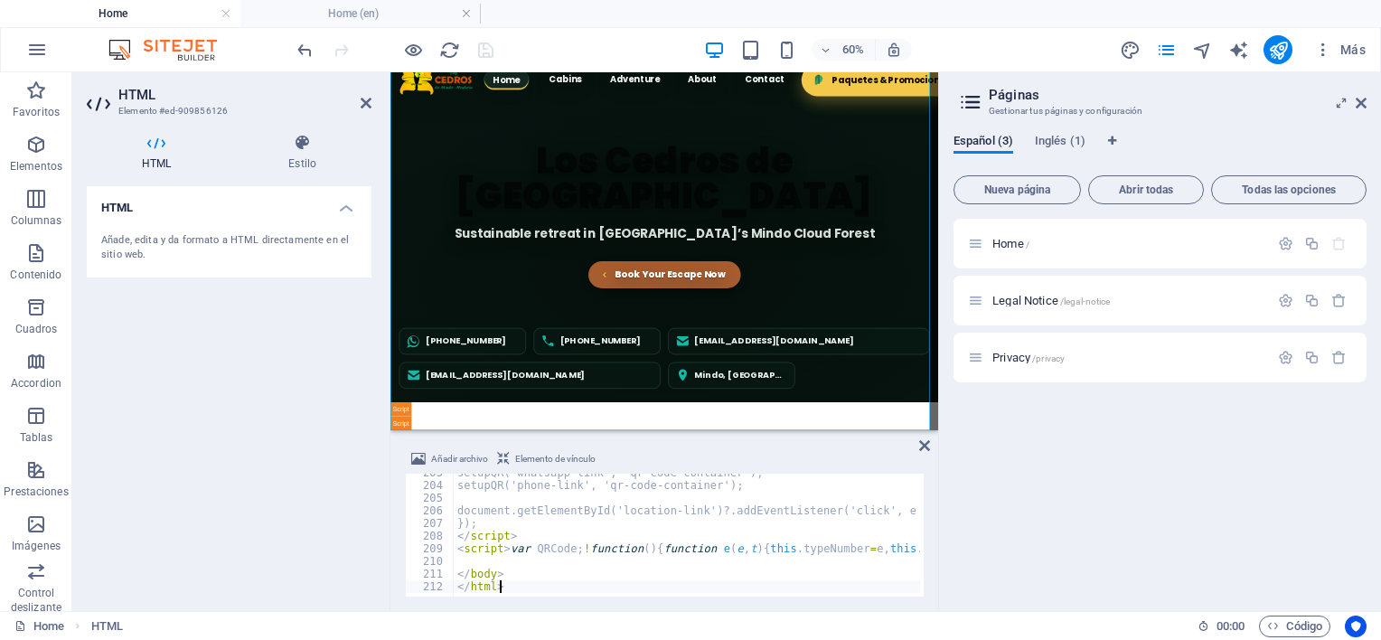
scroll to position [2564, 0]
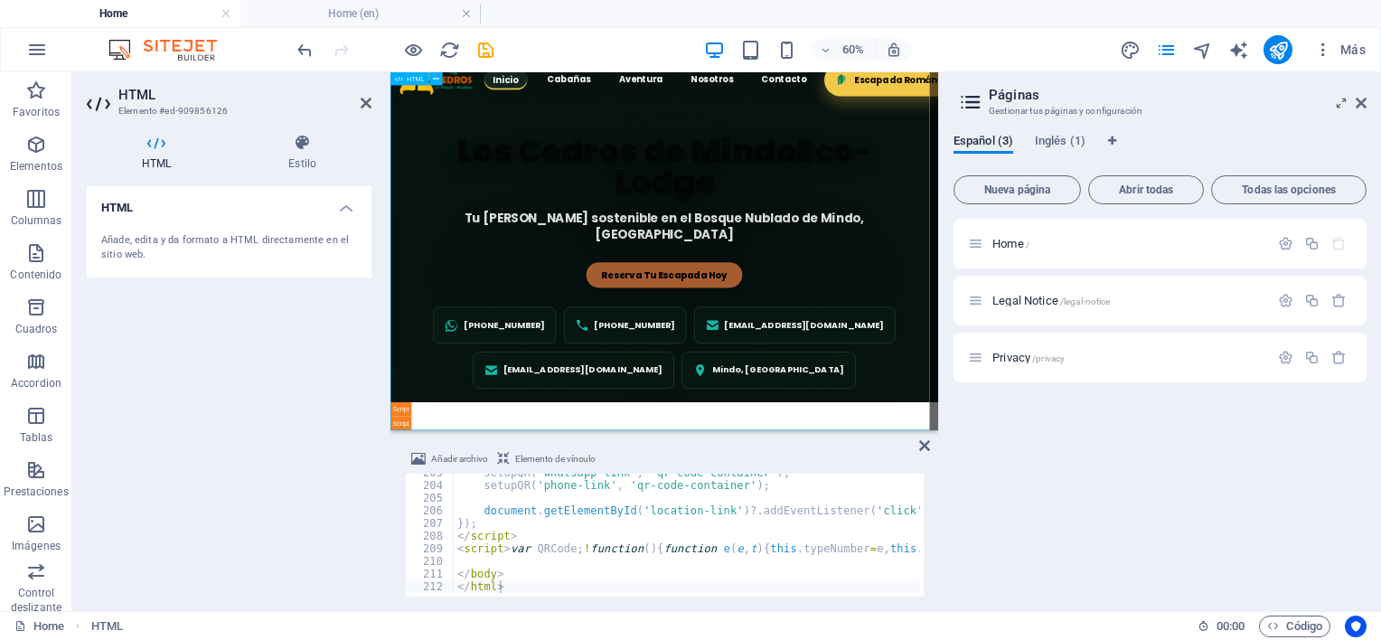
click at [1221, 552] on div "Los Cedros de Mindo Eco-Lodge | Hostería en el Bosque Nublado Inicio Cabañas Av…" at bounding box center [847, 347] width 913 height 644
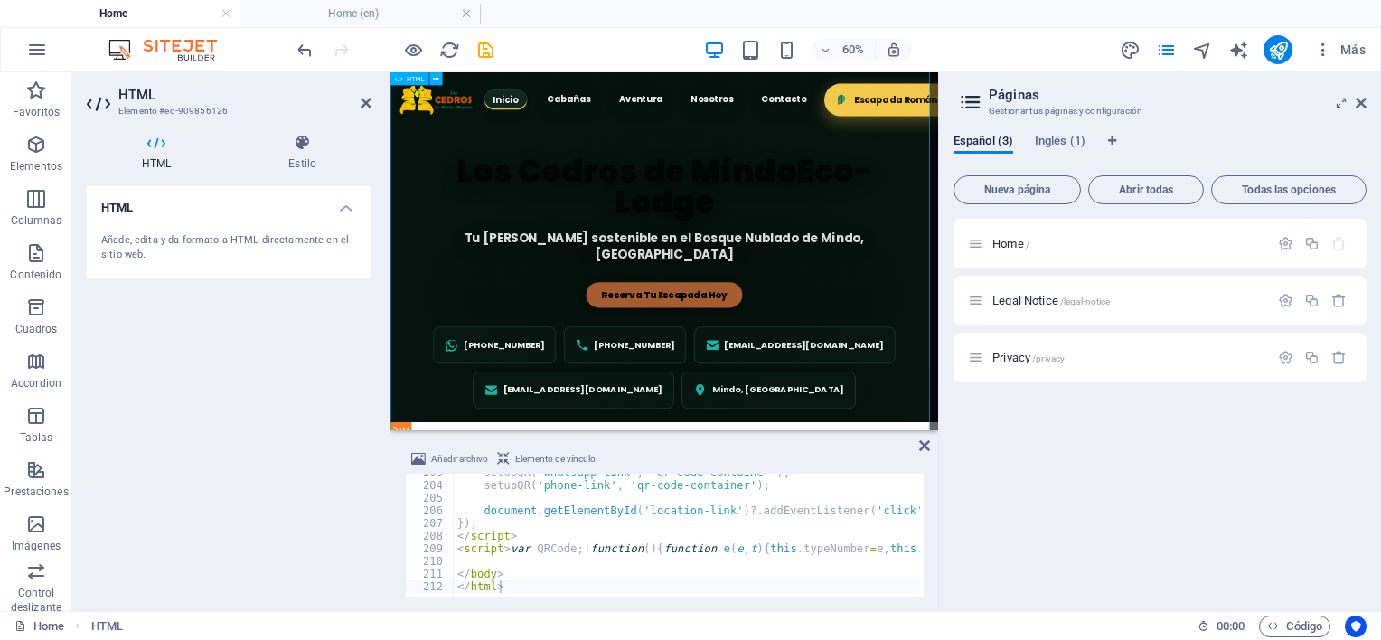
scroll to position [0, 0]
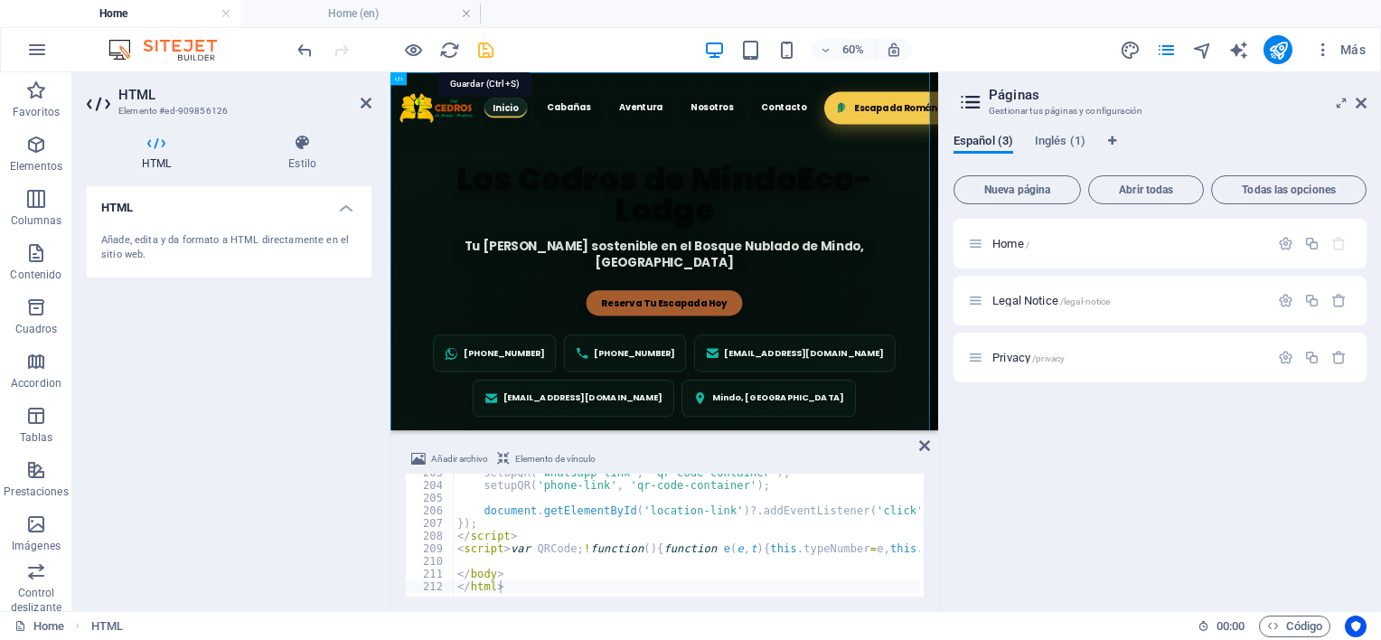
click at [488, 43] on icon "save" at bounding box center [485, 50] width 21 height 21
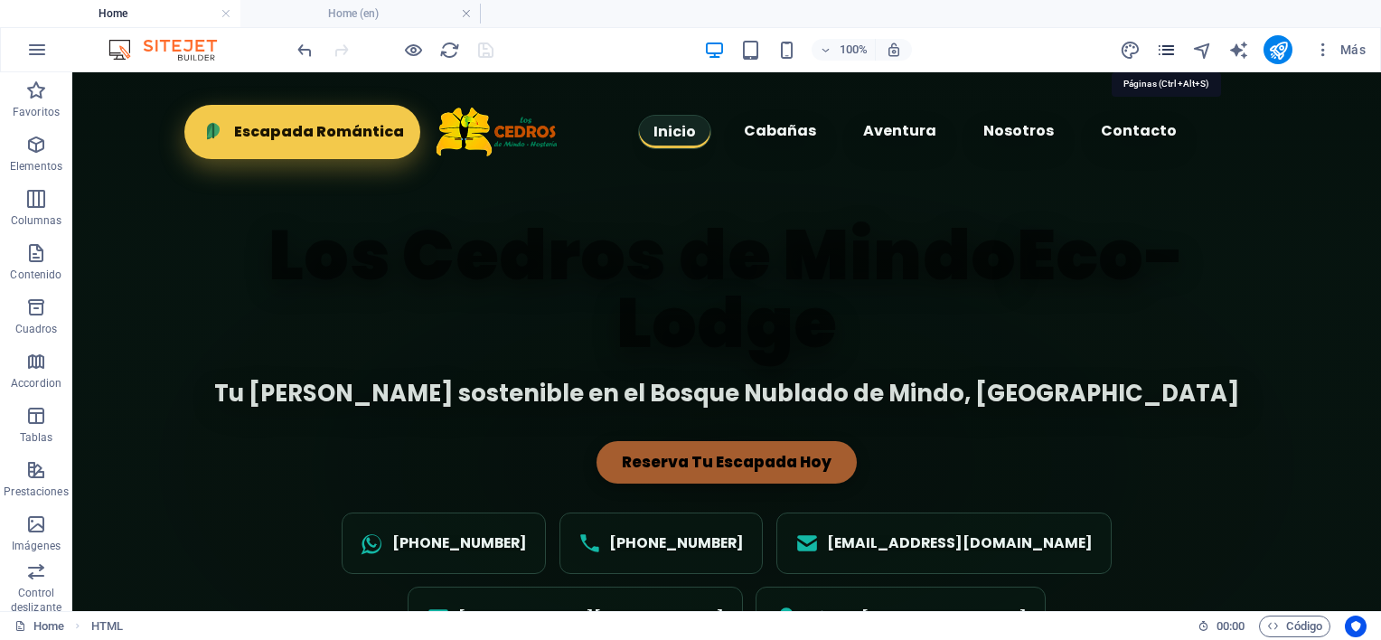
click at [0, 0] on icon "pages" at bounding box center [0, 0] width 0 height 0
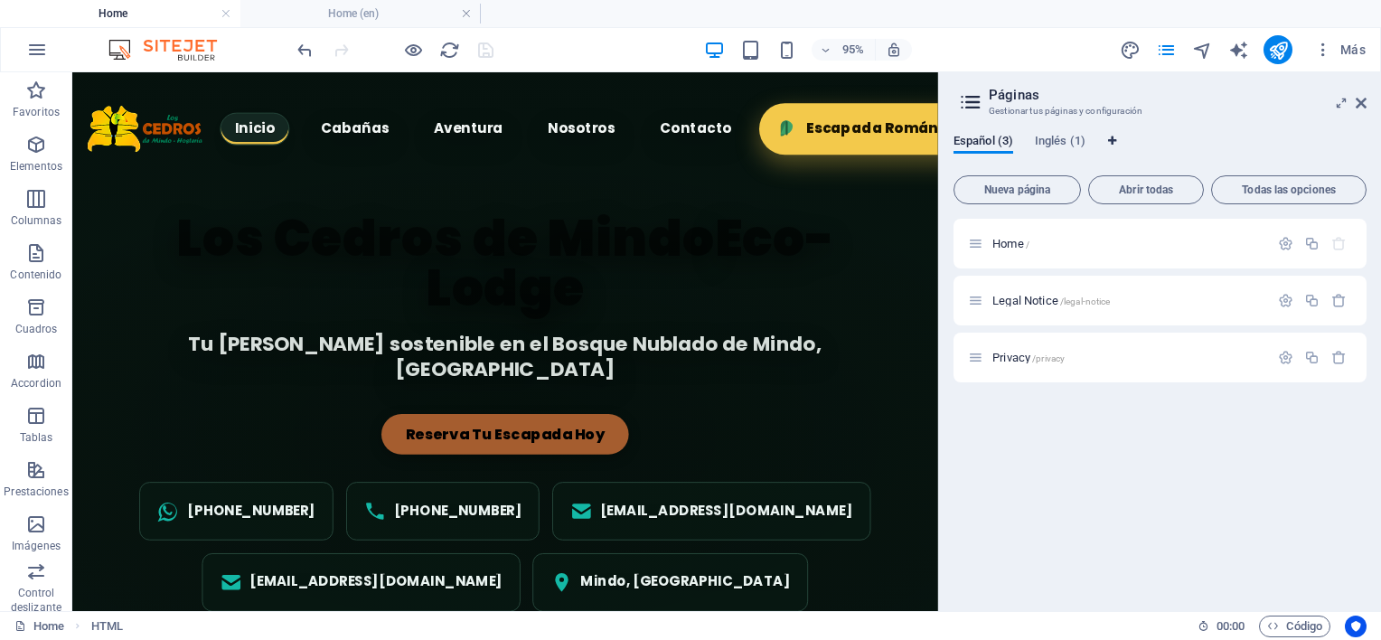
click at [1110, 141] on icon "Pestañas de idiomas" at bounding box center [1112, 141] width 8 height 11
select select "44"
select select "73"
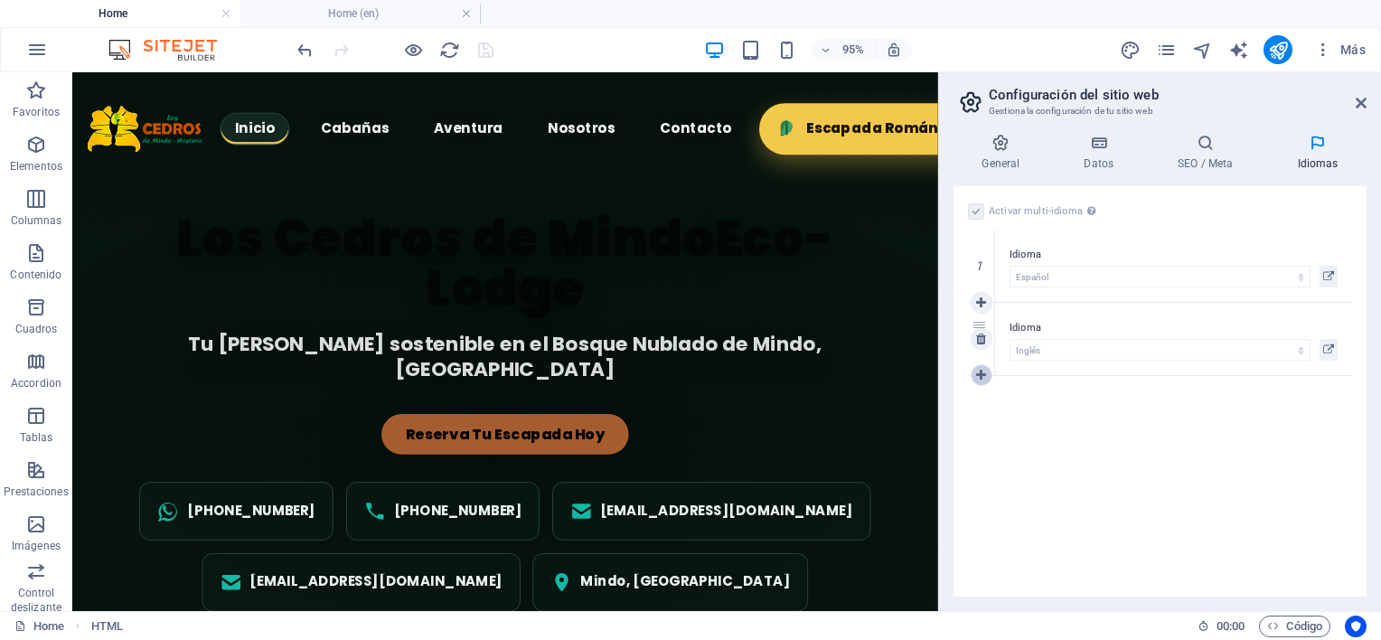
click at [983, 372] on icon at bounding box center [981, 375] width 10 height 13
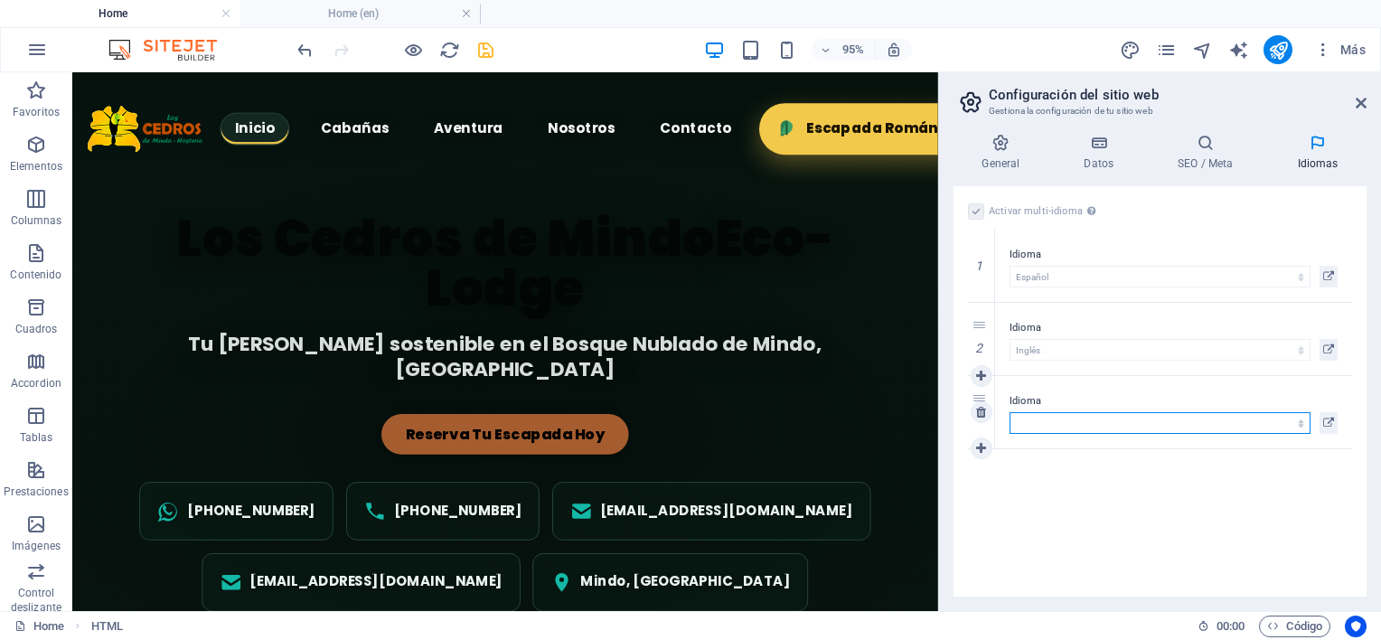
click at [1034, 419] on select "Abkhazian Afar Afrikaans Akan Albanés Alemán Amharic Árabe Aragonese Armenian A…" at bounding box center [1160, 423] width 301 height 22
select select "52"
click at [1010, 412] on select "Abkhazian Afar Afrikaans Akan Albanés Alemán Amharic Árabe Aragonese Armenian A…" at bounding box center [1160, 423] width 301 height 22
click at [1221, 423] on icon at bounding box center [1328, 423] width 11 height 22
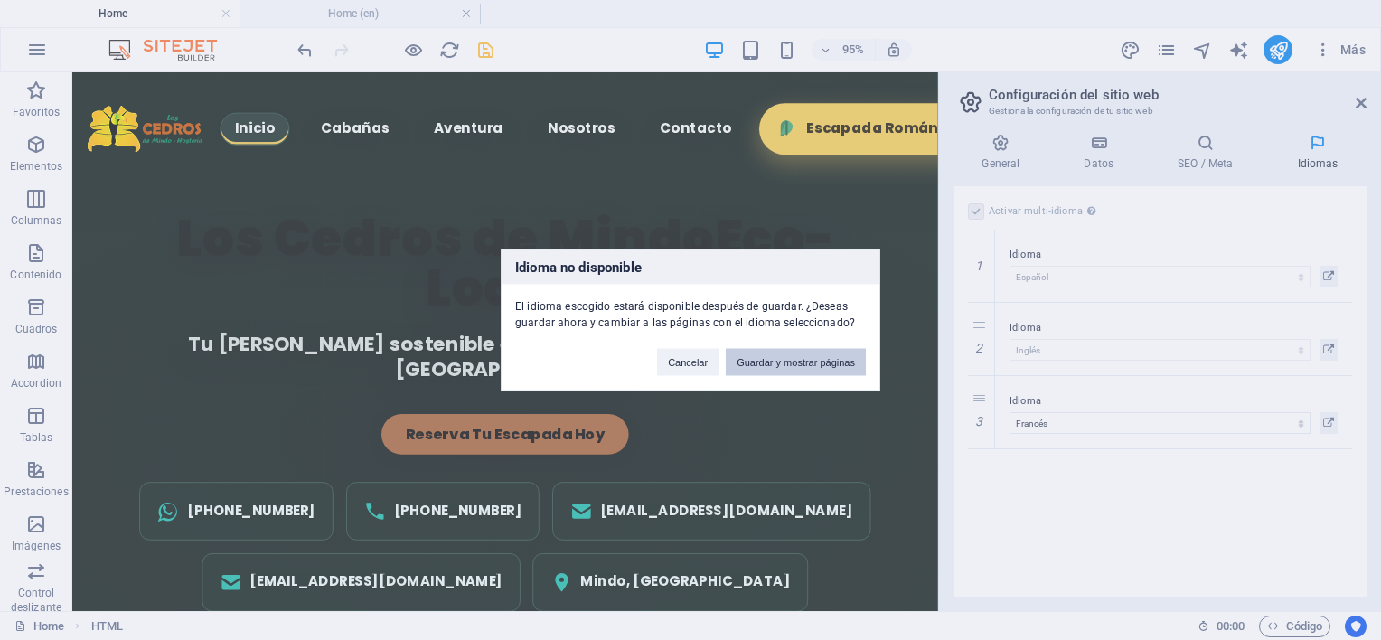
click at [778, 365] on button "Guardar y mostrar páginas" at bounding box center [796, 362] width 140 height 27
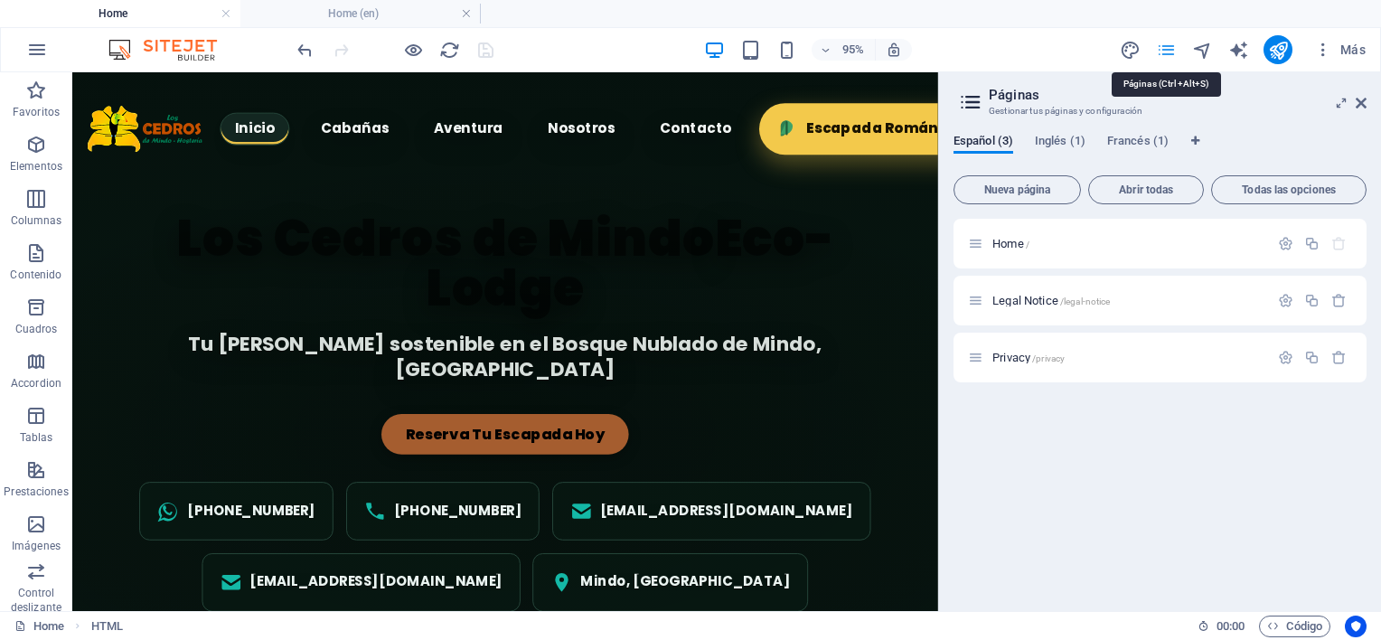
click at [0, 0] on icon "pages" at bounding box center [0, 0] width 0 height 0
click at [1125, 140] on span "Francés (1)" at bounding box center [1137, 142] width 61 height 25
click at [1008, 242] on span "Home /" at bounding box center [1011, 244] width 37 height 14
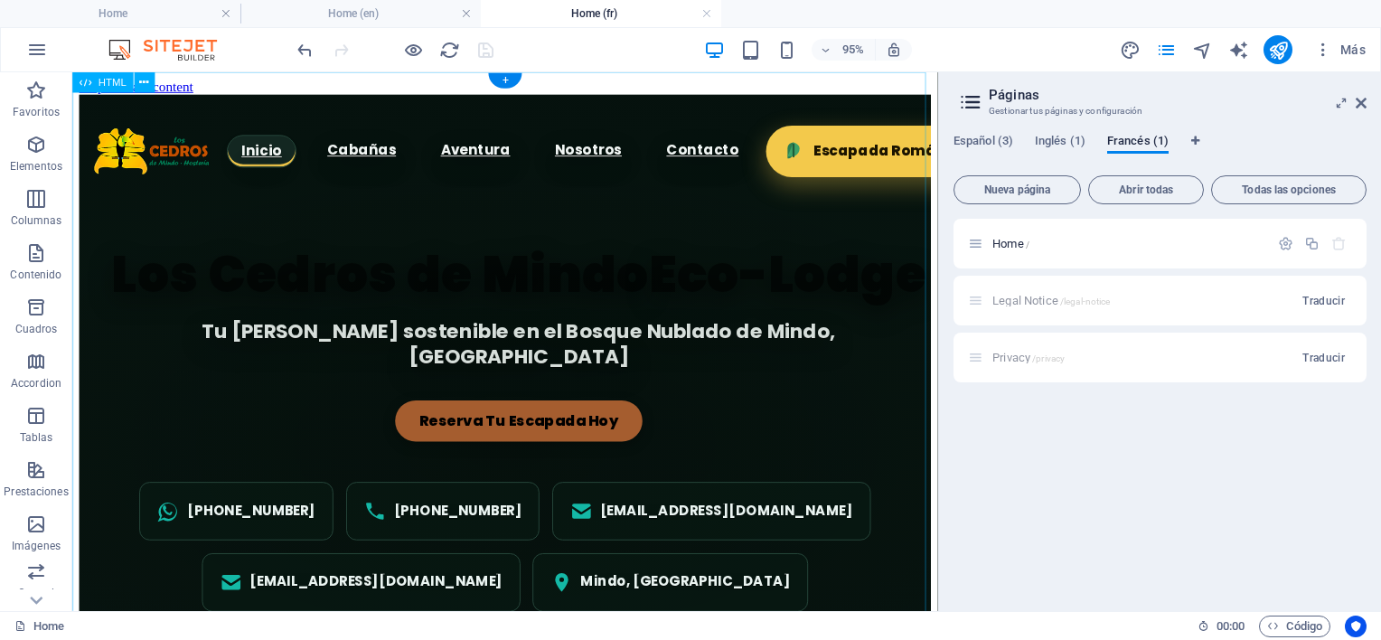
click at [693, 342] on div "Los Cedros de Mindo Eco-Lodge | Hostería en el Bosque Nublado Inicio Cabañas Av…" at bounding box center [528, 379] width 897 height 567
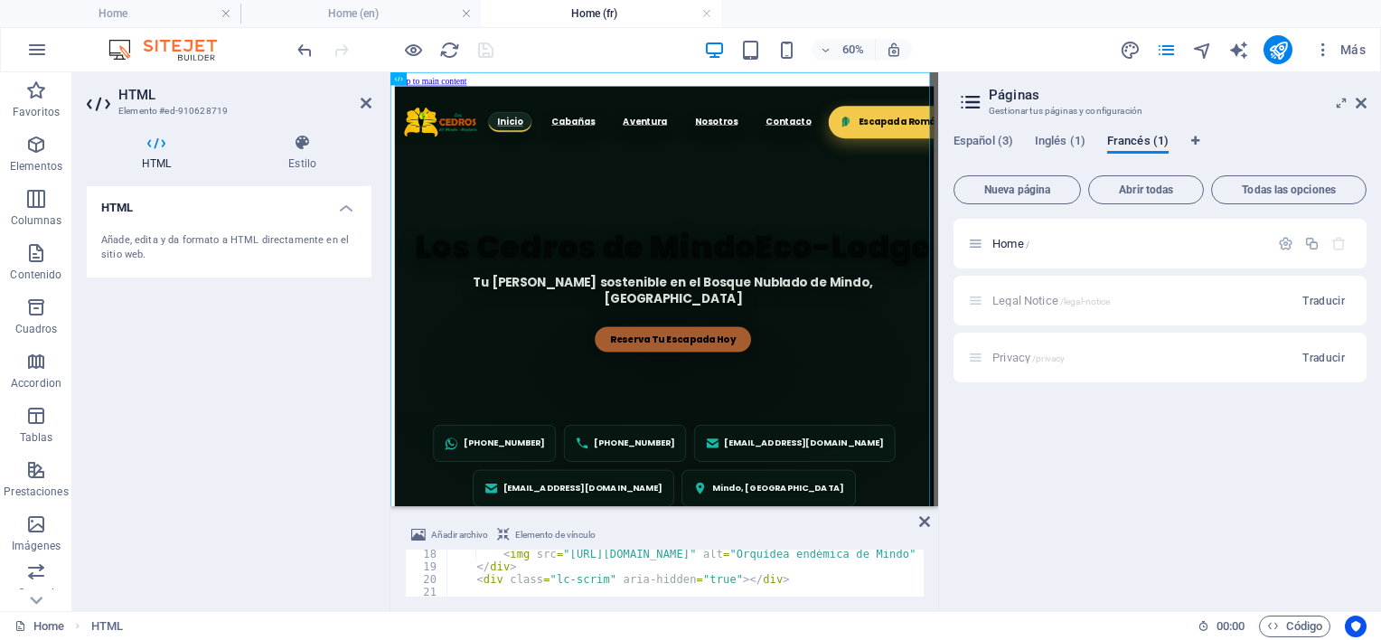
scroll to position [163, 0]
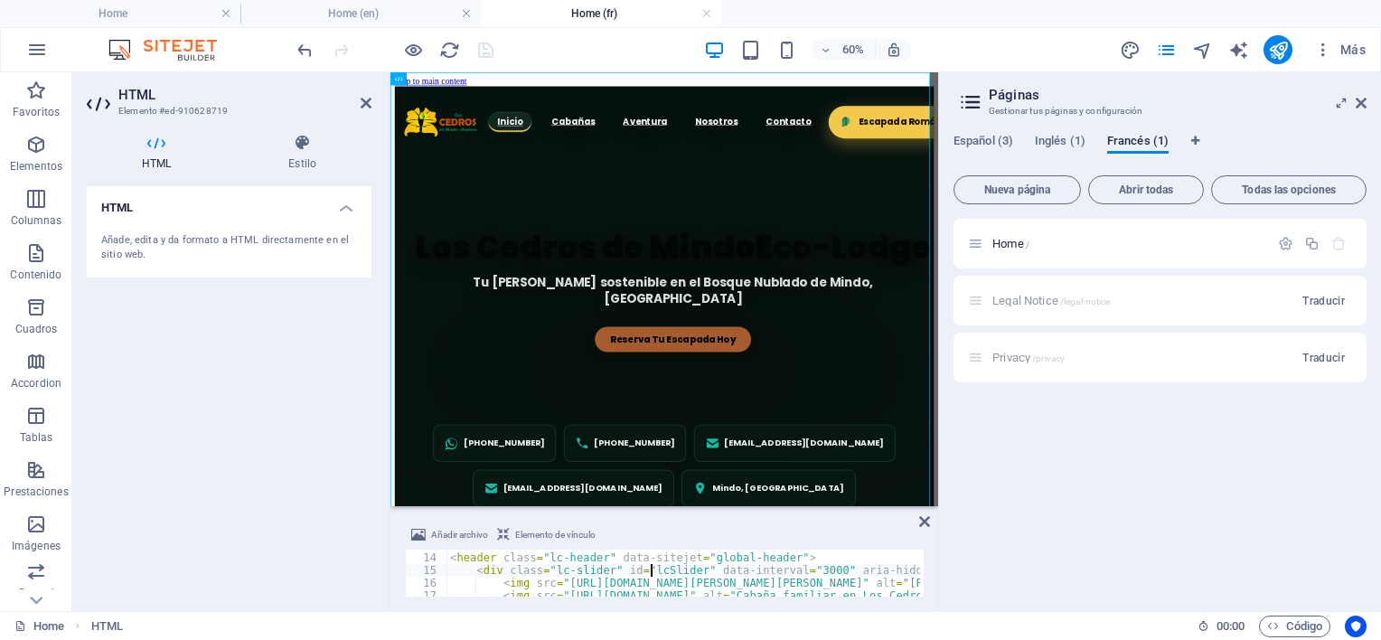
type textarea "<div class="lc-slider" id="lcSlider" data-interval="3000" aria-hidden="true">"
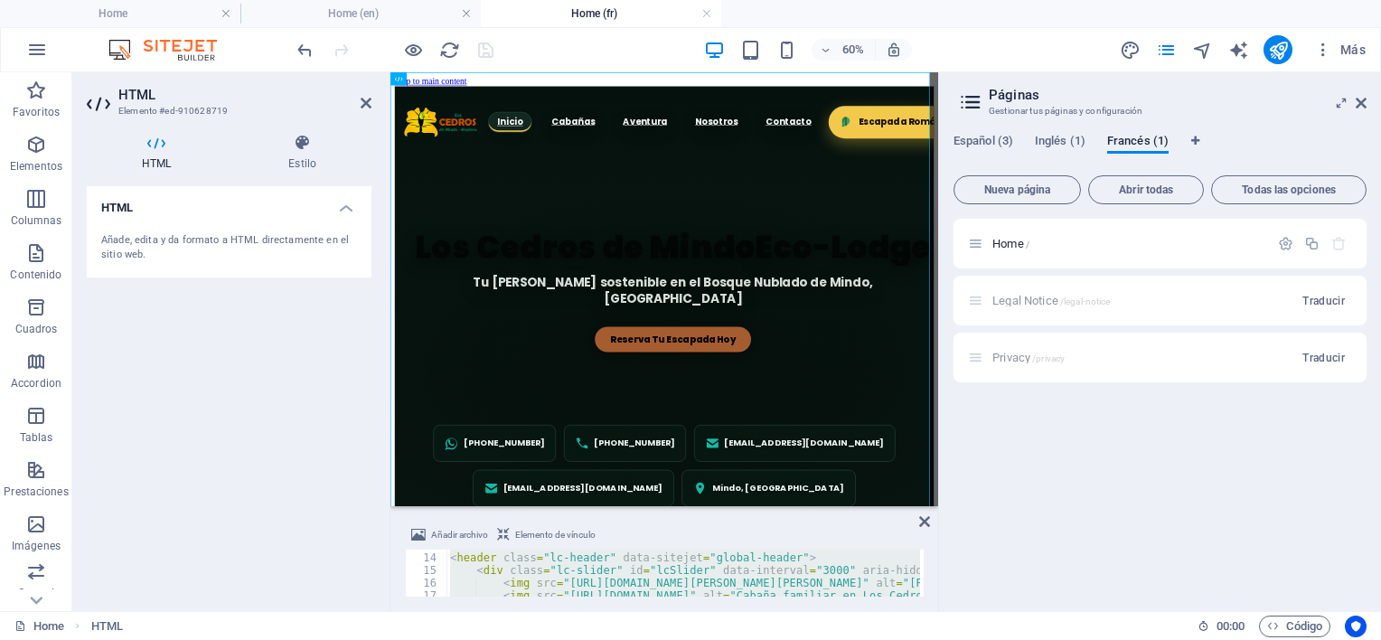
type textarea "</html>"
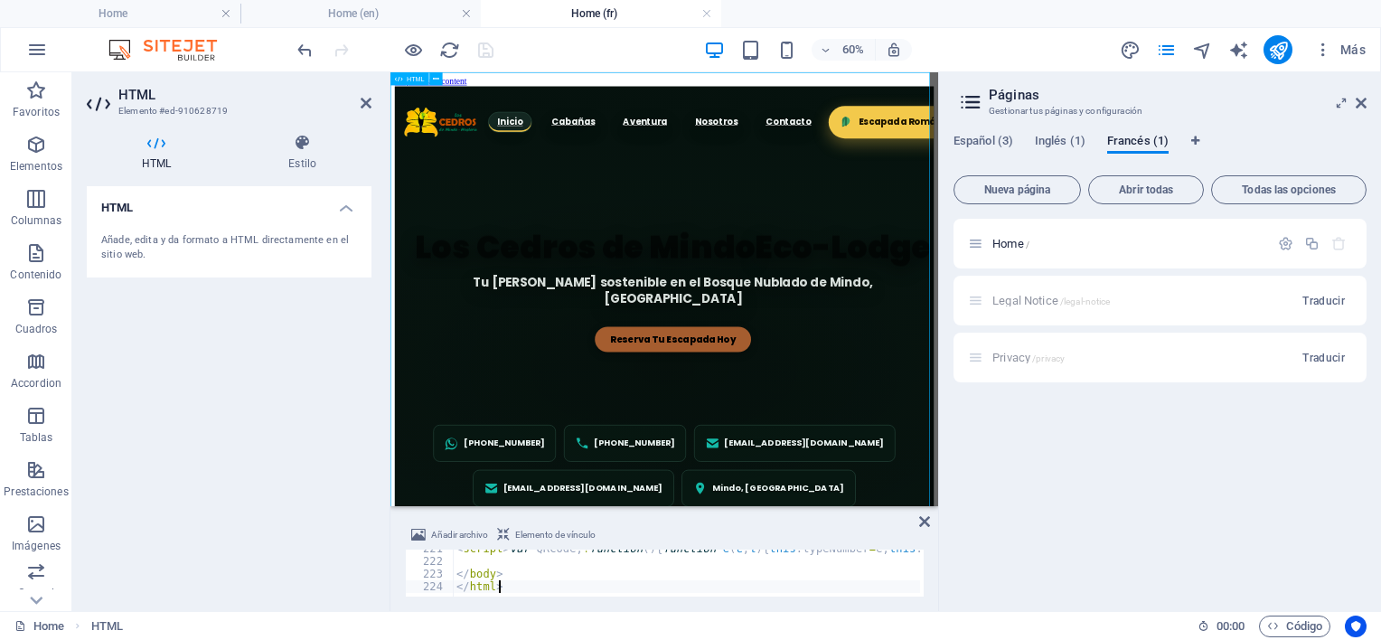
scroll to position [2791, 0]
click at [991, 552] on div "Los Cedros de Mindo Eco-Lodge | Hostería en el Bosque Nublado Inicio Cabañas Av…" at bounding box center [847, 457] width 899 height 723
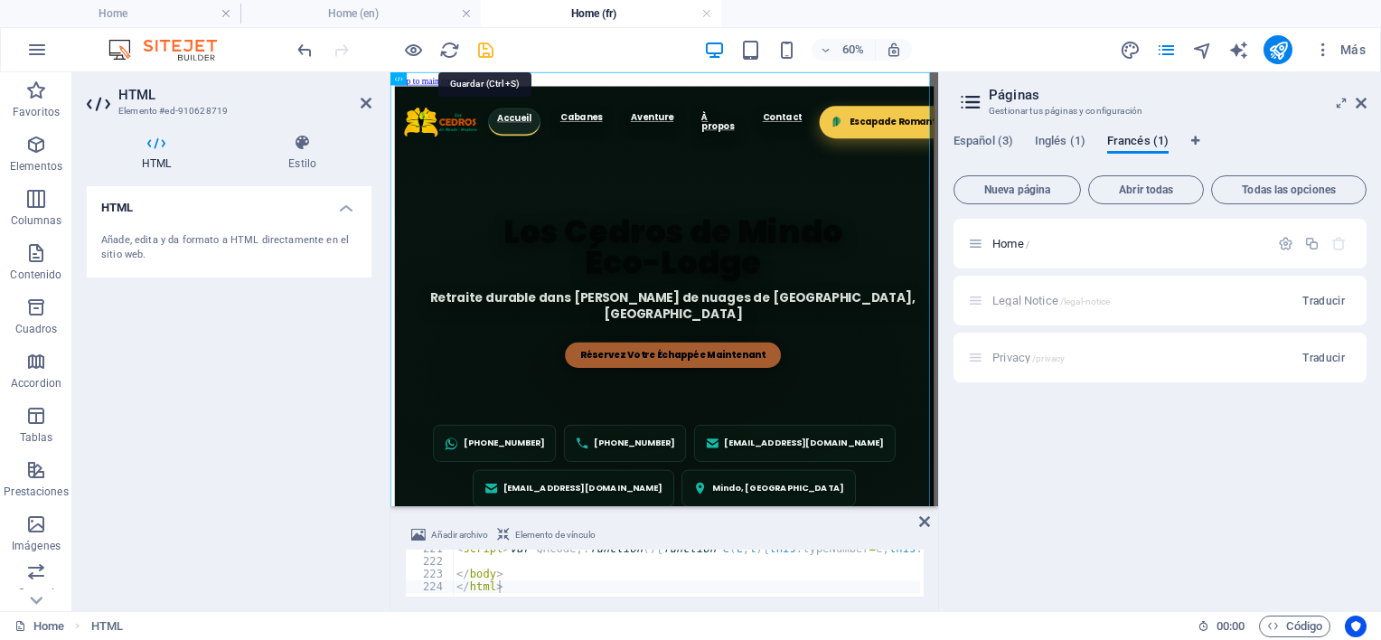
click at [487, 45] on icon "save" at bounding box center [485, 50] width 21 height 21
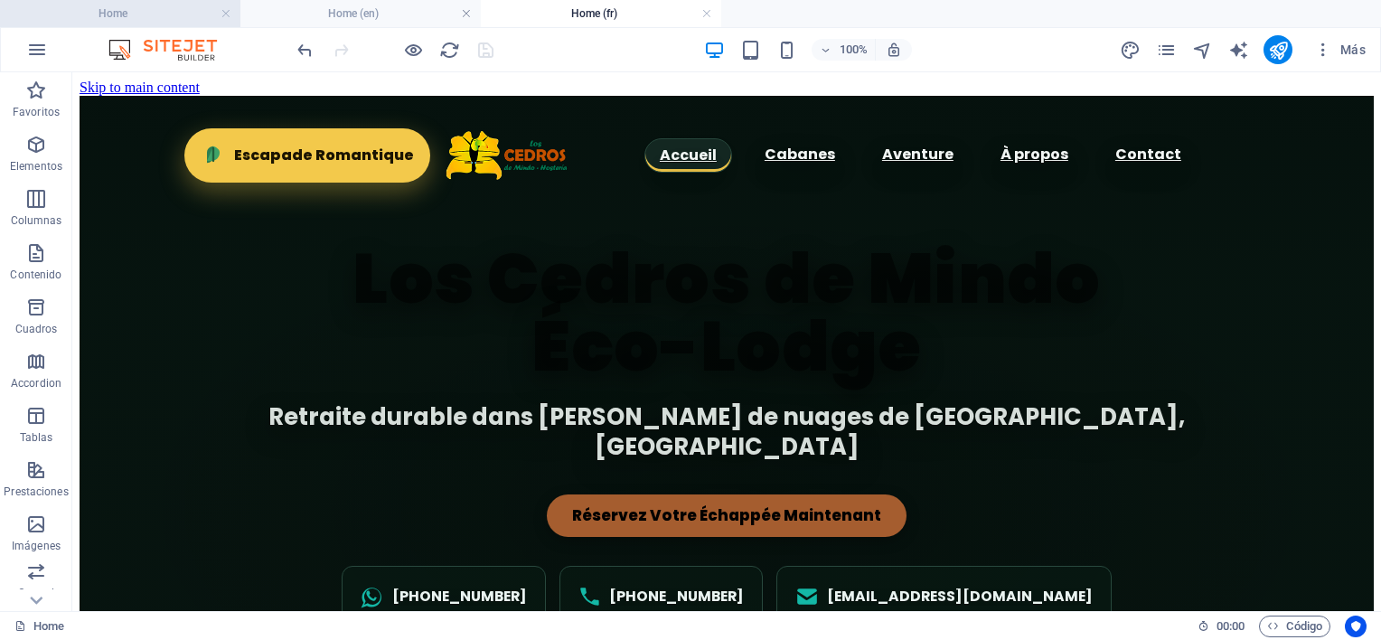
click at [111, 15] on h4 "Home" at bounding box center [120, 14] width 240 height 20
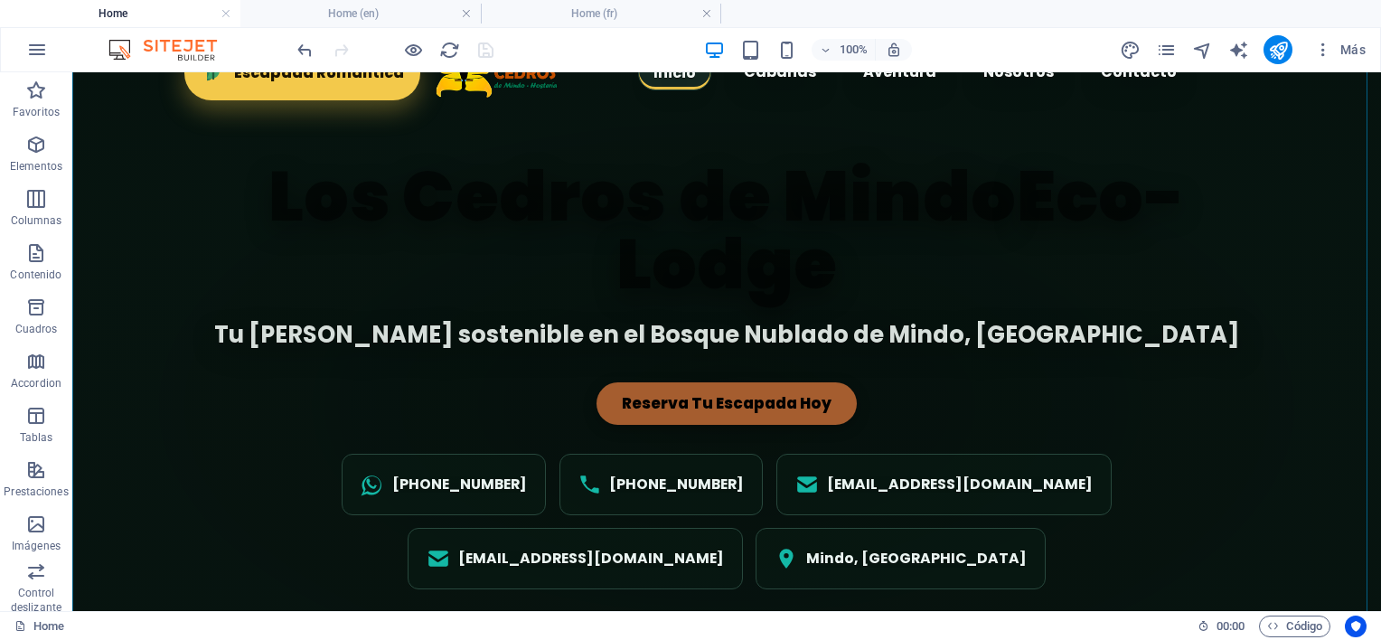
scroll to position [114, 0]
